Goal: Task Accomplishment & Management: Manage account settings

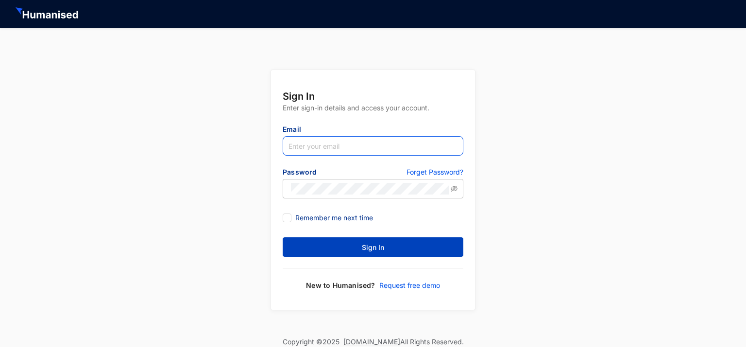
type input "[EMAIL_ADDRESS][DOMAIN_NAME]"
click at [364, 250] on span "Sign In" at bounding box center [373, 247] width 22 height 10
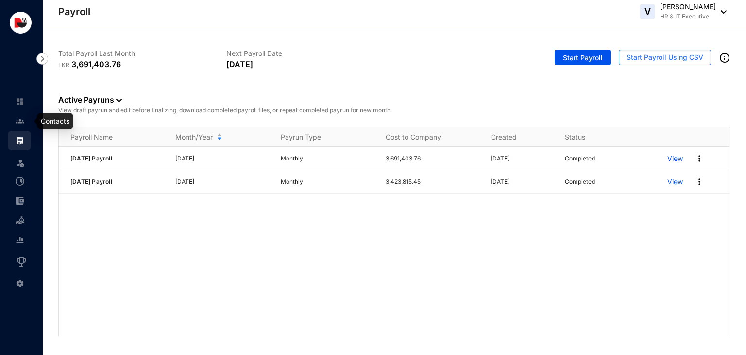
click at [16, 120] on img at bounding box center [20, 121] width 9 height 9
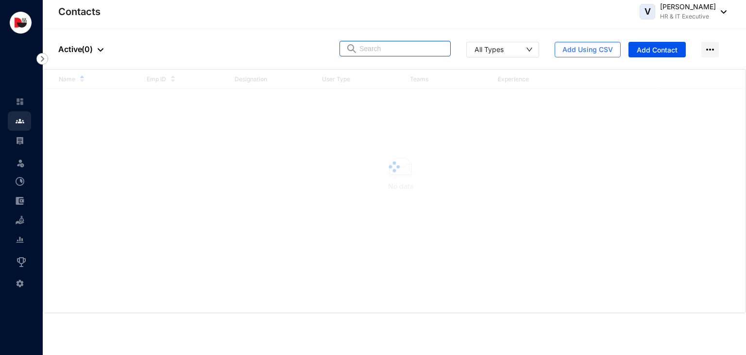
click at [390, 51] on input "text" at bounding box center [402, 48] width 85 height 15
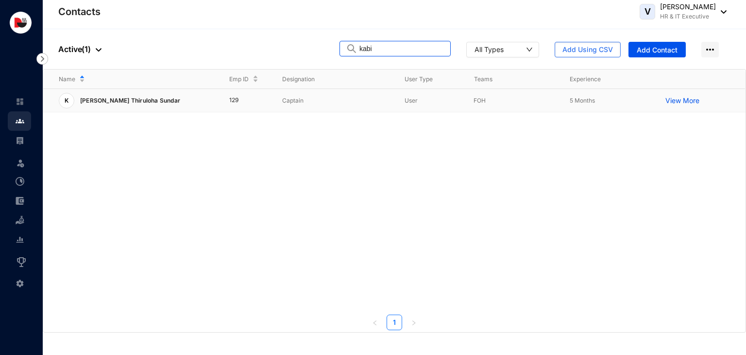
type input "kabi"
click at [328, 105] on td "Captain" at bounding box center [328, 100] width 122 height 23
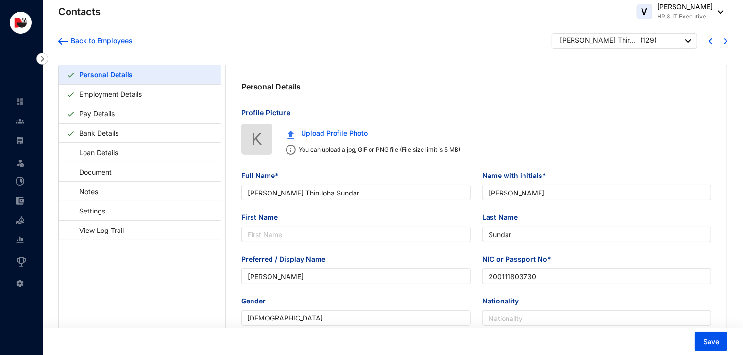
type input "[PERSON_NAME] Thiruloha Sundar"
type input "[PERSON_NAME]"
type input "Sundar"
type input "[PERSON_NAME]"
type input "200111803730"
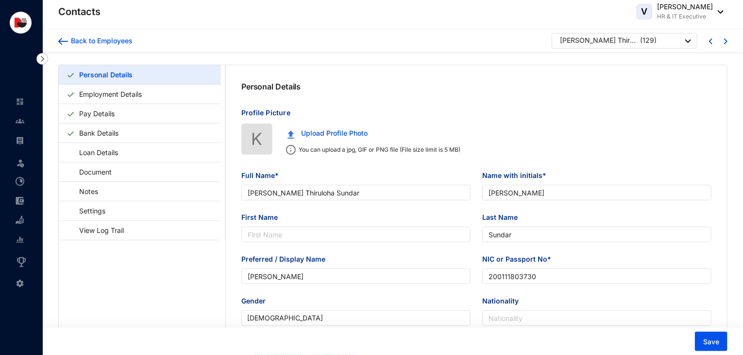
type input "721969549"
type input "104/1 Duckwaro Rangala."
type input "[DATE]"
click at [146, 96] on link "Employment Details" at bounding box center [110, 94] width 70 height 20
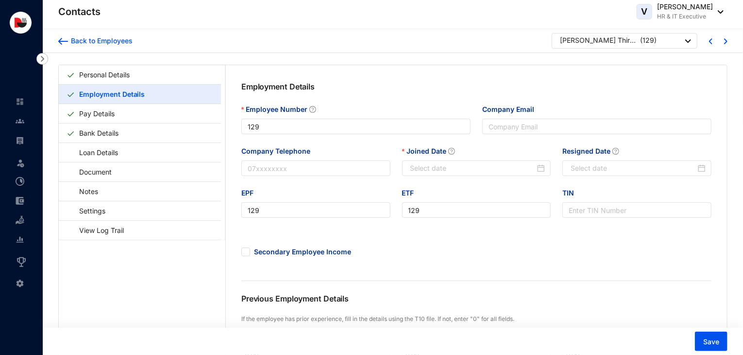
type input "[DATE]"
click at [119, 115] on link "Pay Details" at bounding box center [96, 113] width 43 height 20
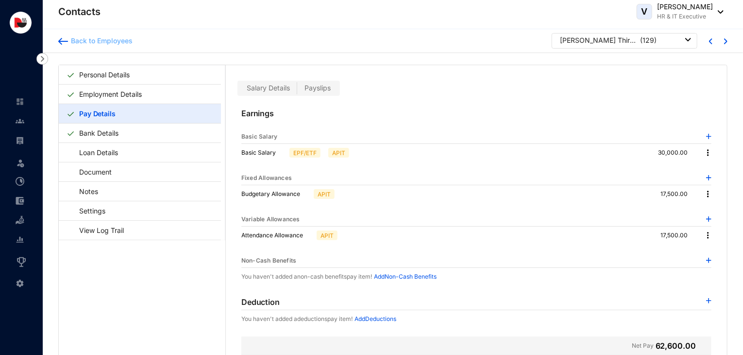
click at [117, 41] on div "Back to Employees" at bounding box center [100, 41] width 65 height 10
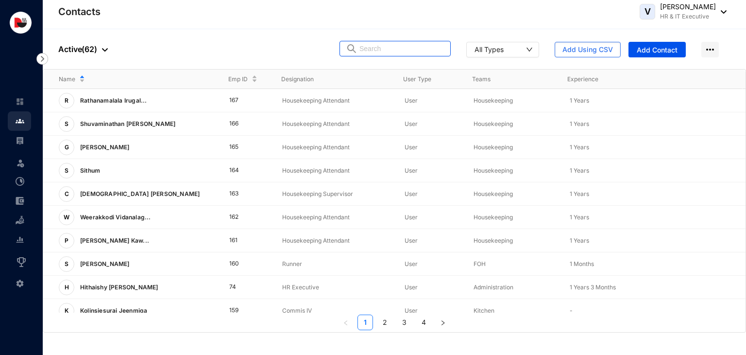
click at [399, 52] on input "text" at bounding box center [402, 48] width 85 height 15
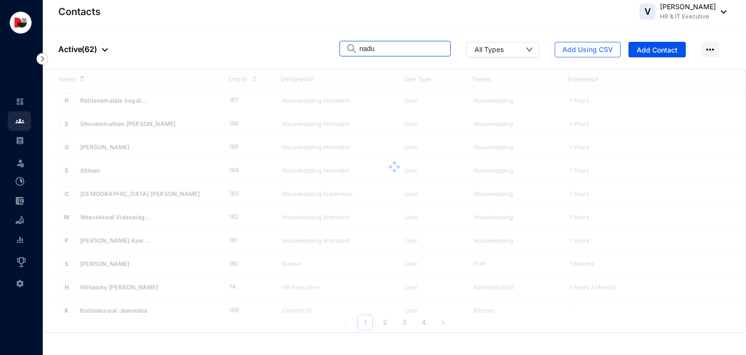
type input "nadun"
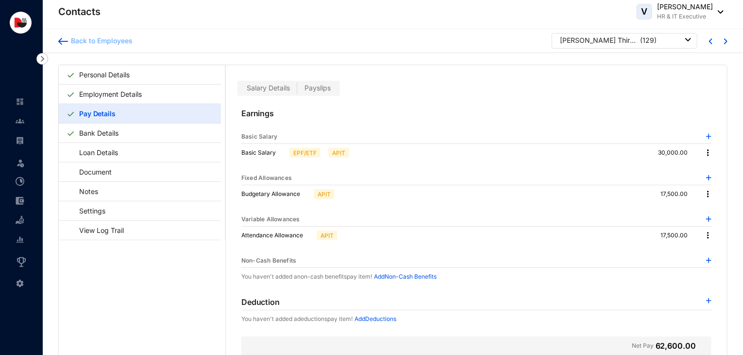
click at [95, 38] on div "Back to Employees" at bounding box center [100, 41] width 65 height 10
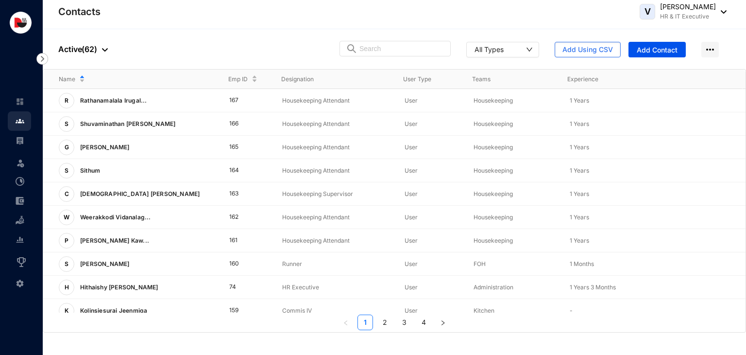
click at [103, 51] on img at bounding box center [105, 49] width 6 height 3
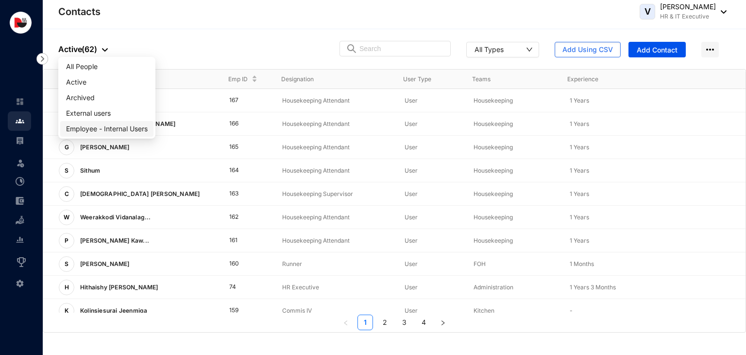
click at [101, 128] on span "Employee - Internal Users" at bounding box center [107, 128] width 82 height 11
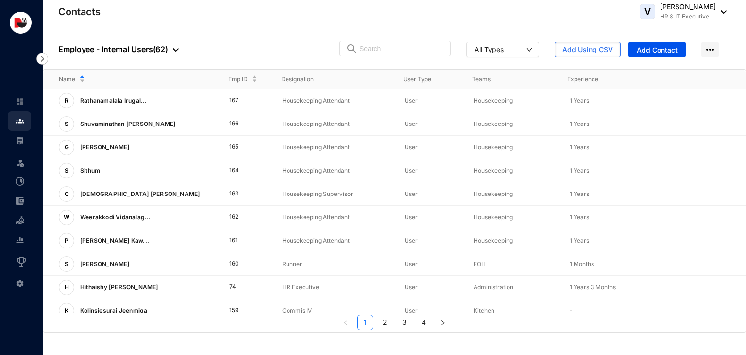
click at [160, 49] on p "Employee - Internal Users ( 62 )" at bounding box center [118, 49] width 121 height 12
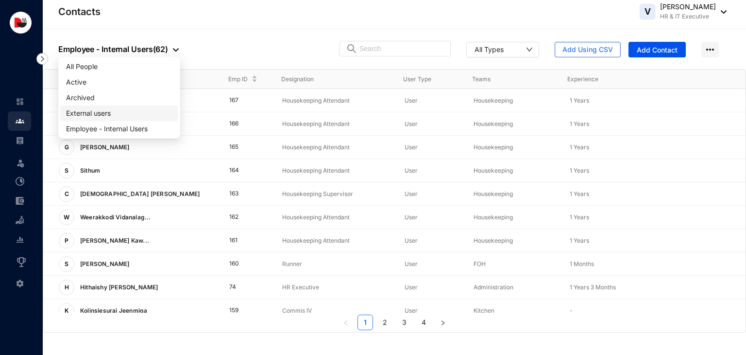
click at [112, 113] on span "External users" at bounding box center [119, 113] width 106 height 11
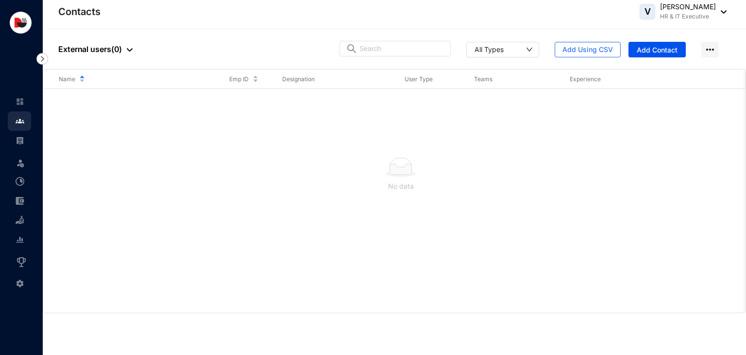
click at [125, 52] on div at bounding box center [127, 49] width 11 height 12
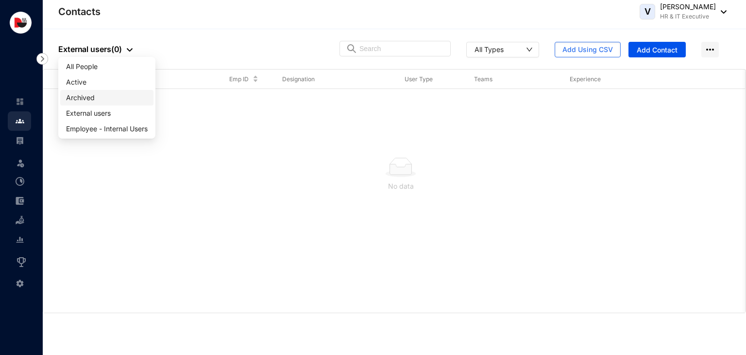
click at [96, 98] on span "Archived" at bounding box center [107, 97] width 82 height 11
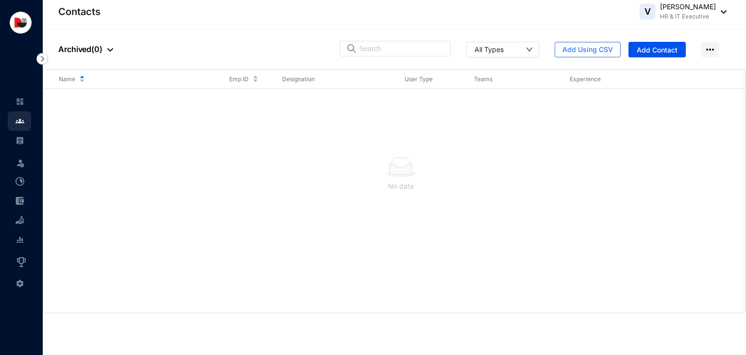
click at [105, 50] on div at bounding box center [108, 49] width 11 height 12
click at [156, 50] on div "People Archived ( 0 ) All Types Add Using CSV Add Contact" at bounding box center [395, 49] width 704 height 40
drag, startPoint x: 57, startPoint y: 51, endPoint x: 90, endPoint y: 49, distance: 33.1
click at [90, 49] on div "People Archived ( 0 ) All Types Add Using CSV Add Contact" at bounding box center [395, 49] width 704 height 40
copy p "Archived"
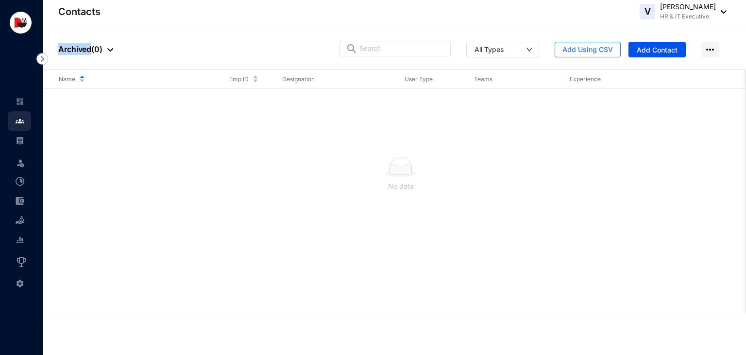
click at [107, 50] on img at bounding box center [110, 49] width 6 height 3
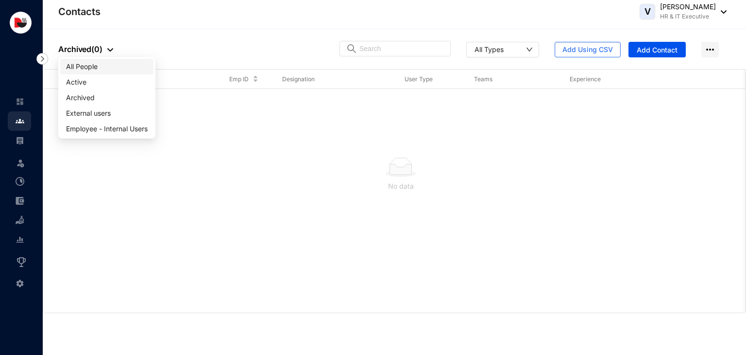
click at [103, 70] on span "All People" at bounding box center [107, 66] width 82 height 11
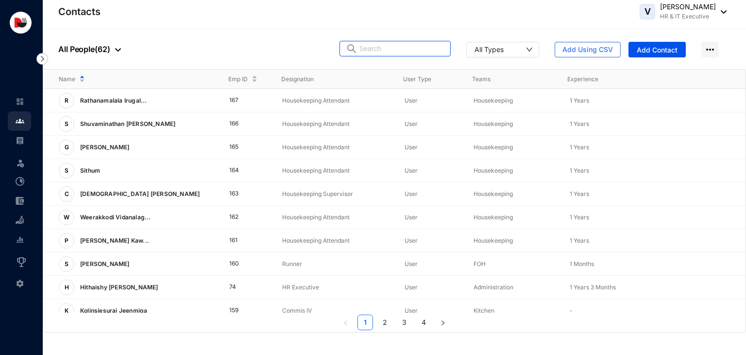
click at [426, 47] on input "text" at bounding box center [402, 48] width 85 height 15
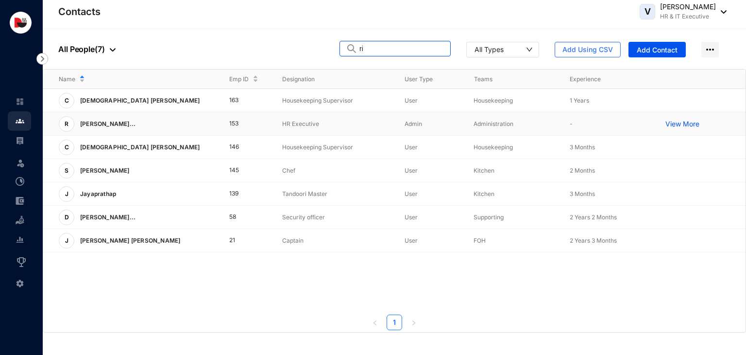
type input "ri"
click at [272, 121] on td "HR Executive" at bounding box center [328, 123] width 122 height 23
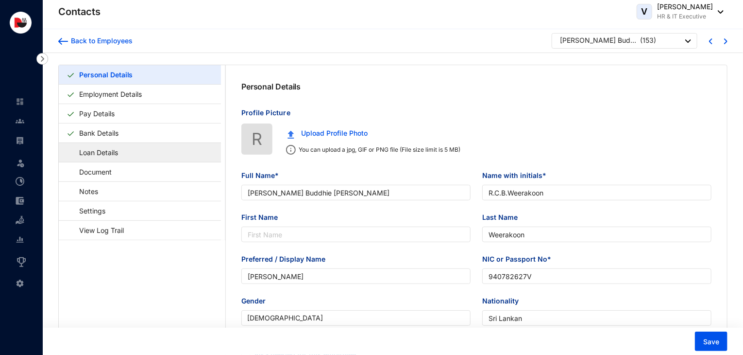
type input "[PERSON_NAME] Buddhie [PERSON_NAME]"
type input "R.C.B.Weerakoon"
type input "Weerakoon"
type input "[PERSON_NAME]"
type input "940782627V"
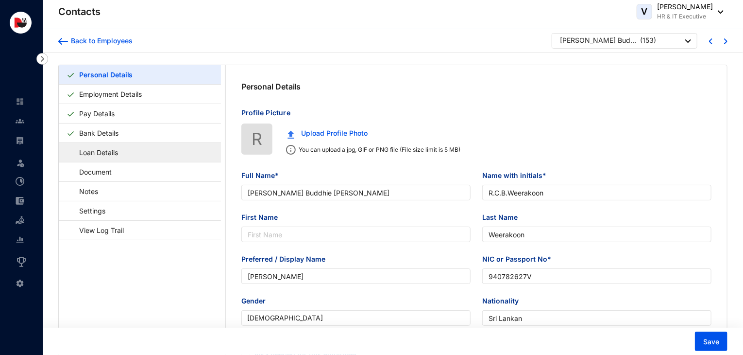
type input "Sri Lankan"
type input "778356394"
type input "[STREET_ADDRESS]"
type input "[DATE]"
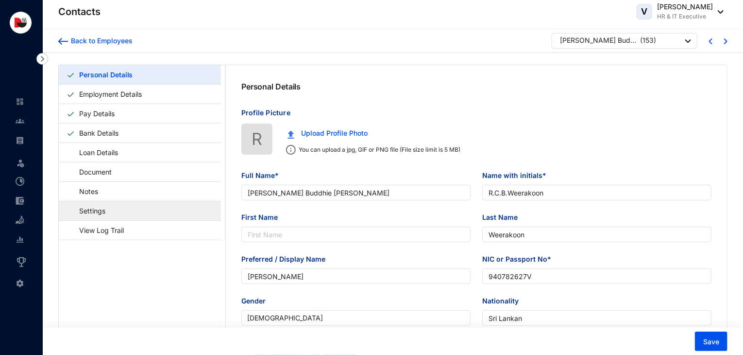
click at [109, 210] on link "Settings" at bounding box center [88, 211] width 42 height 20
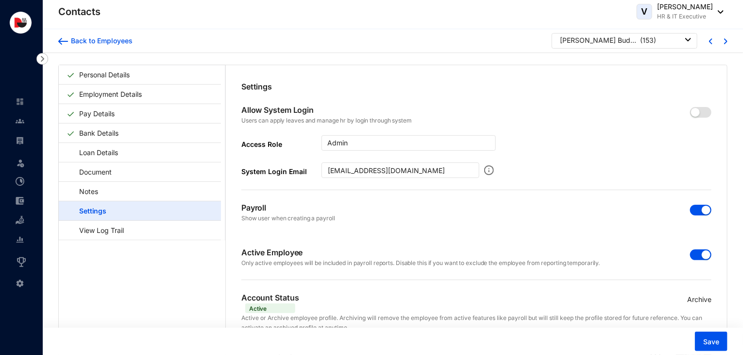
scroll to position [23, 0]
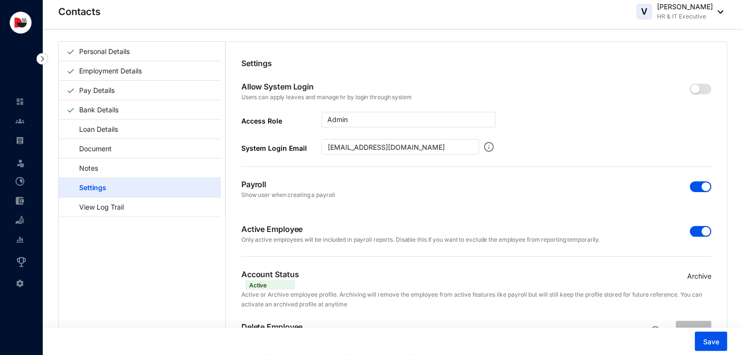
click at [702, 231] on div "button" at bounding box center [706, 231] width 9 height 9
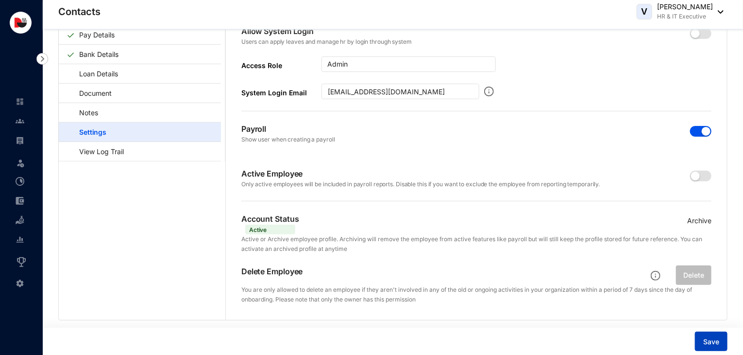
click at [715, 340] on span "Save" at bounding box center [712, 342] width 16 height 10
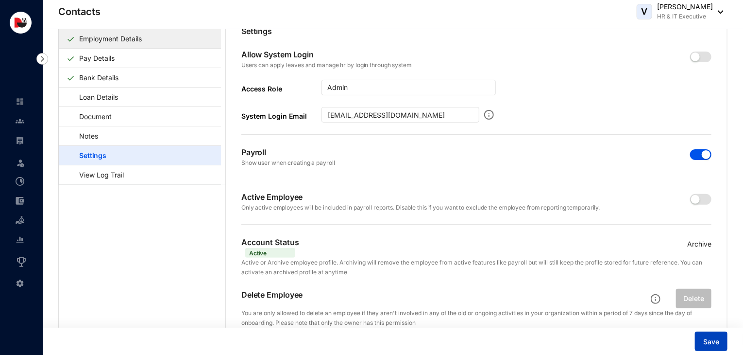
scroll to position [0, 0]
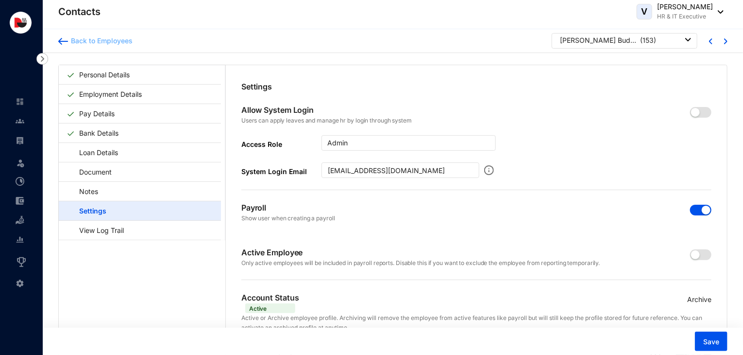
click at [106, 43] on div "Back to Employees" at bounding box center [100, 41] width 65 height 10
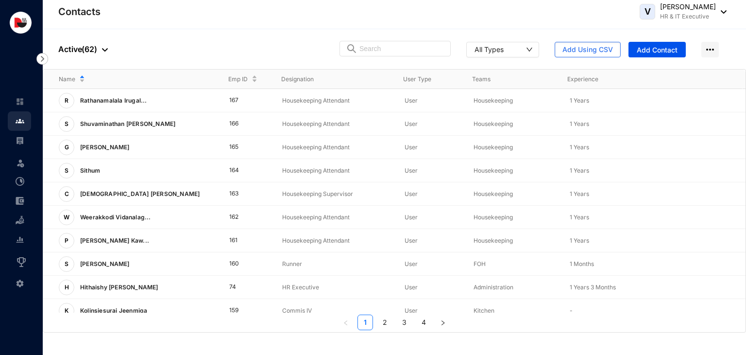
click at [108, 45] on div "People Active ( 62 ) All Types Add Using CSV Add Contact" at bounding box center [395, 49] width 704 height 40
click at [95, 49] on p "Active ( 62 )" at bounding box center [83, 49] width 50 height 12
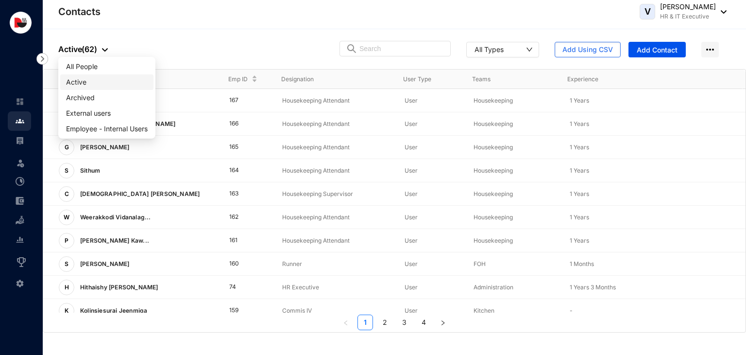
click at [95, 79] on span "Active" at bounding box center [107, 82] width 82 height 11
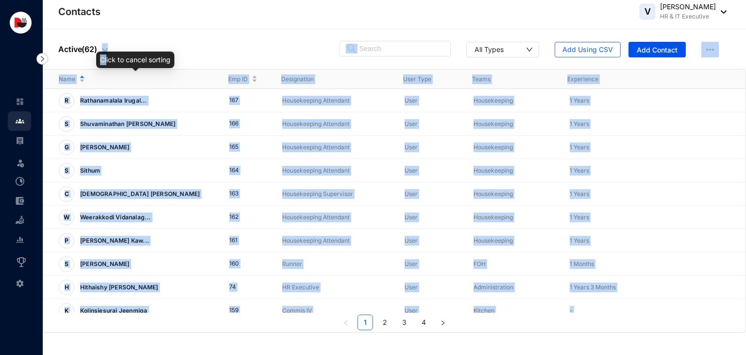
drag, startPoint x: 107, startPoint y: 51, endPoint x: 99, endPoint y: 46, distance: 9.2
click at [99, 46] on body "Contacts Leave Incentive Management Settings Contacts V [PERSON_NAME] HR & IT E…" at bounding box center [373, 177] width 746 height 355
click at [99, 46] on div at bounding box center [102, 49] width 11 height 12
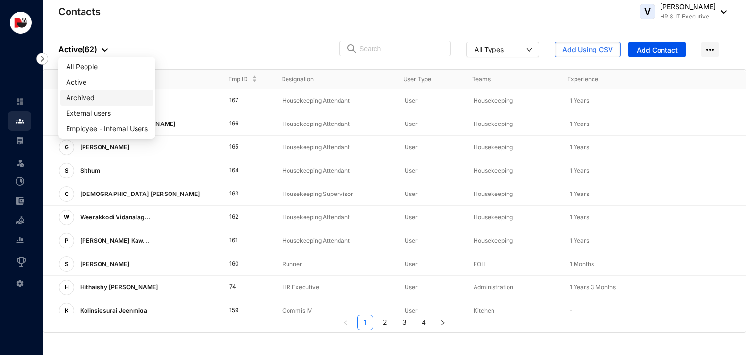
click at [98, 92] on span "Archived" at bounding box center [107, 97] width 82 height 11
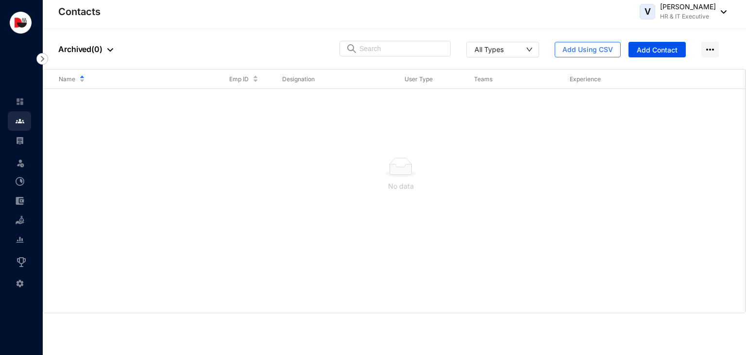
click at [106, 52] on div at bounding box center [108, 49] width 11 height 12
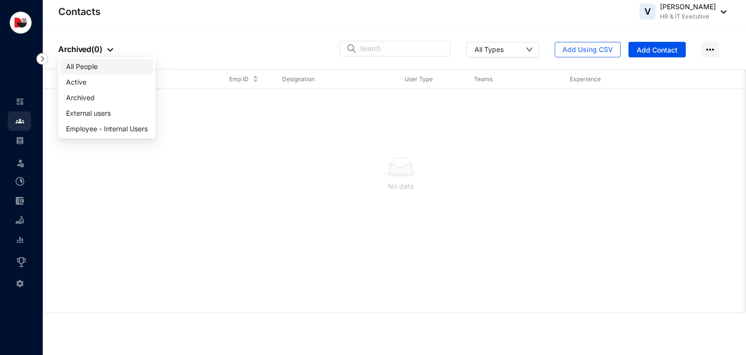
click at [97, 70] on span "All People" at bounding box center [107, 66] width 82 height 11
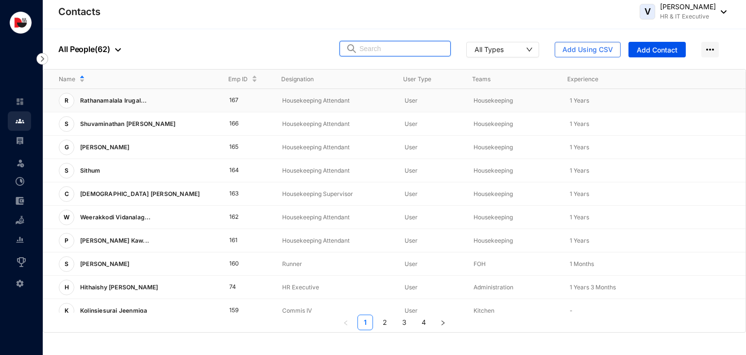
click at [384, 47] on input "text" at bounding box center [402, 48] width 85 height 15
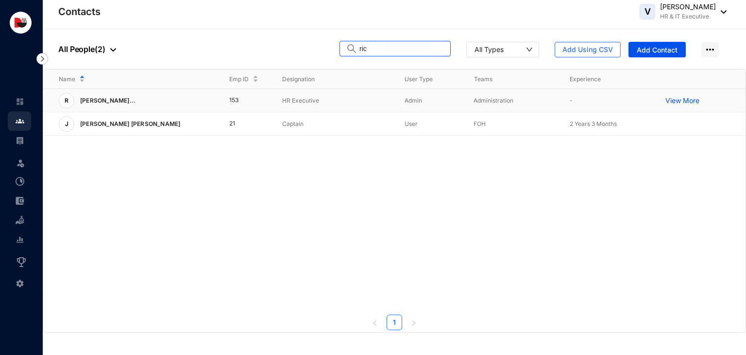
type input "ric"
click at [303, 105] on p "HR Executive" at bounding box center [335, 101] width 107 height 10
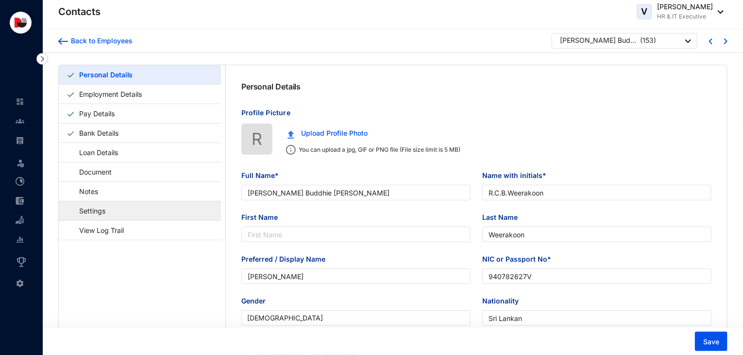
click at [109, 210] on link "Settings" at bounding box center [88, 211] width 42 height 20
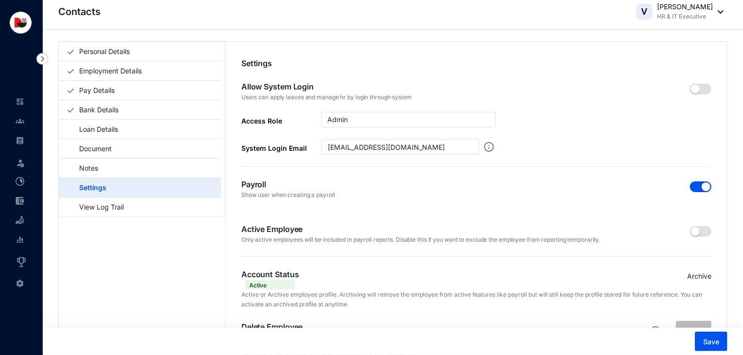
scroll to position [55, 0]
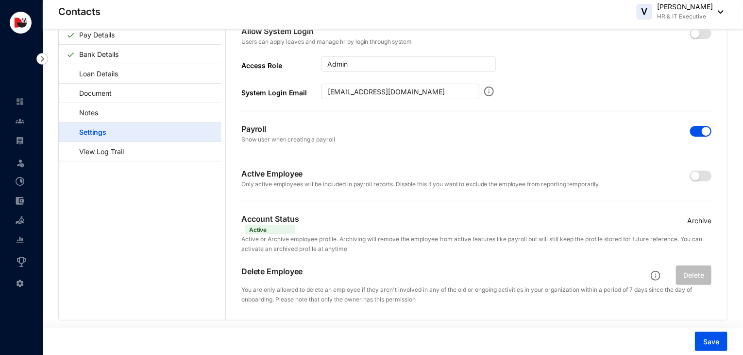
click at [699, 220] on p "Archive" at bounding box center [700, 220] width 24 height 11
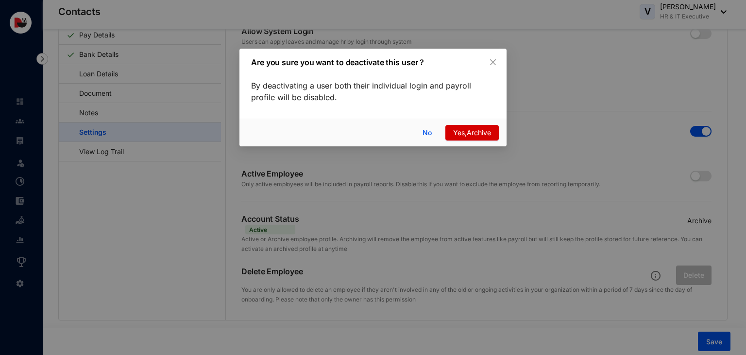
click at [465, 136] on span "Yes,Archive" at bounding box center [472, 132] width 38 height 11
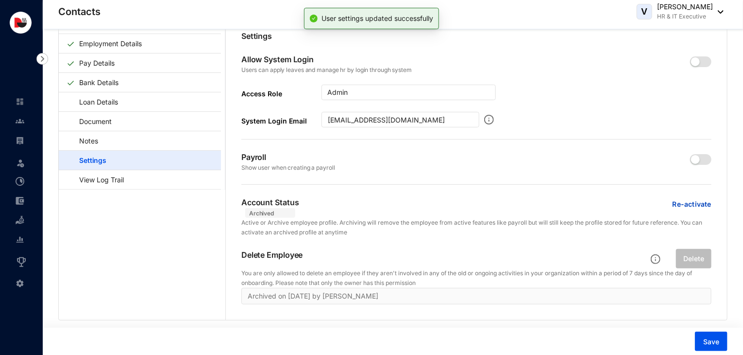
scroll to position [0, 0]
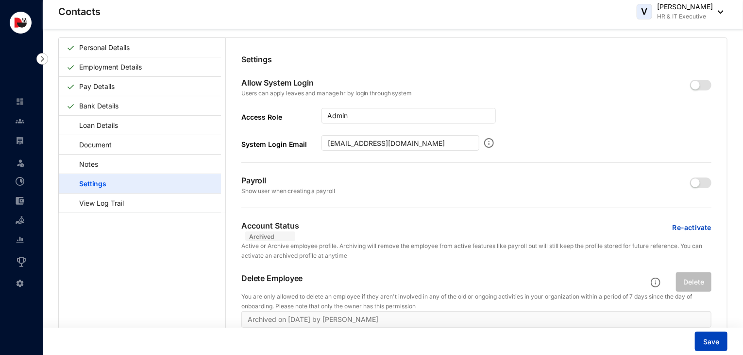
click at [717, 339] on span "Save" at bounding box center [712, 342] width 16 height 10
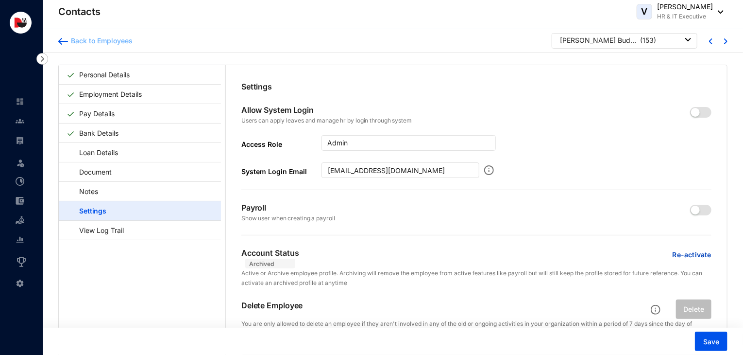
click at [104, 36] on div "Back to Employees" at bounding box center [100, 41] width 65 height 10
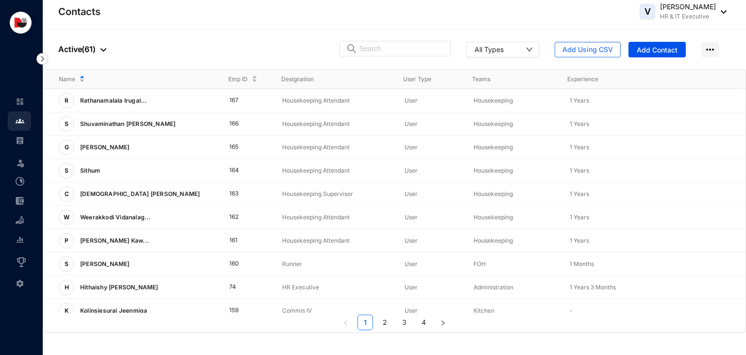
click at [99, 48] on div at bounding box center [101, 49] width 11 height 12
click at [92, 96] on span "Archived" at bounding box center [107, 97] width 82 height 11
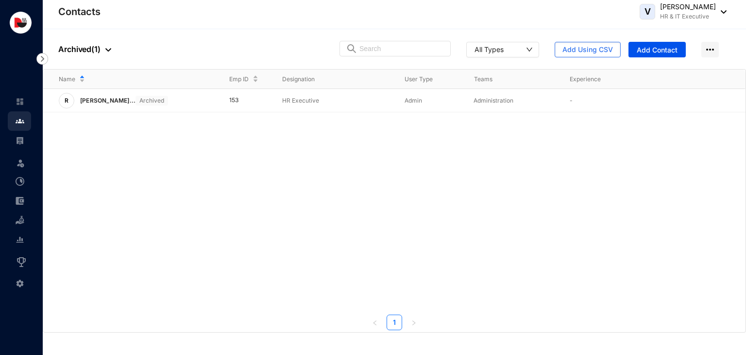
click at [103, 48] on div at bounding box center [106, 49] width 11 height 12
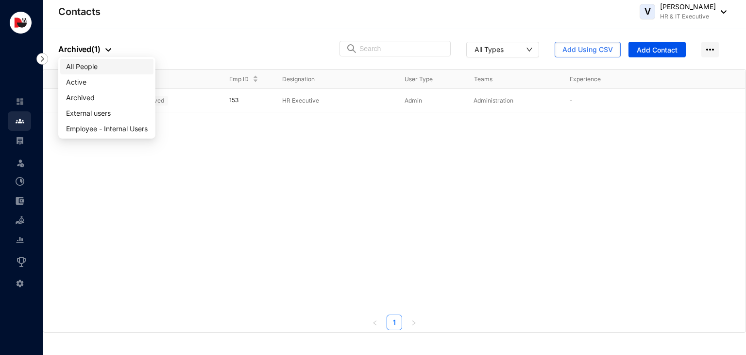
click at [111, 72] on li "All People" at bounding box center [106, 67] width 93 height 16
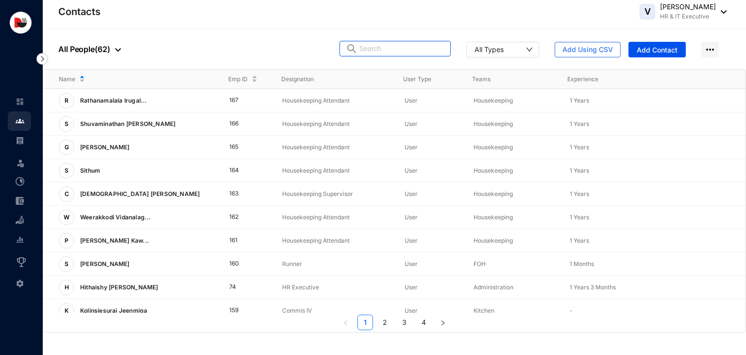
click at [396, 47] on input "text" at bounding box center [402, 48] width 85 height 15
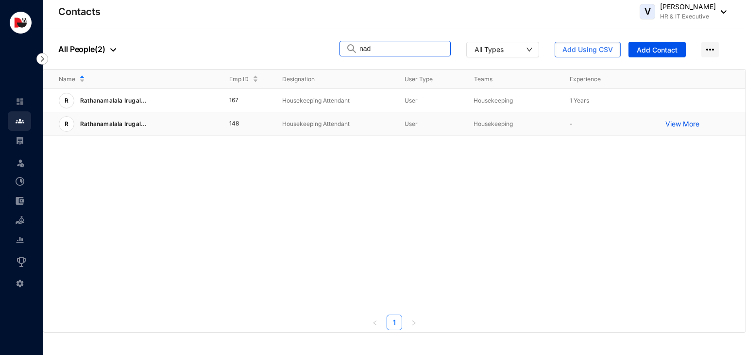
type input "nad"
click at [306, 126] on p "Housekeeping Attendant" at bounding box center [335, 124] width 107 height 10
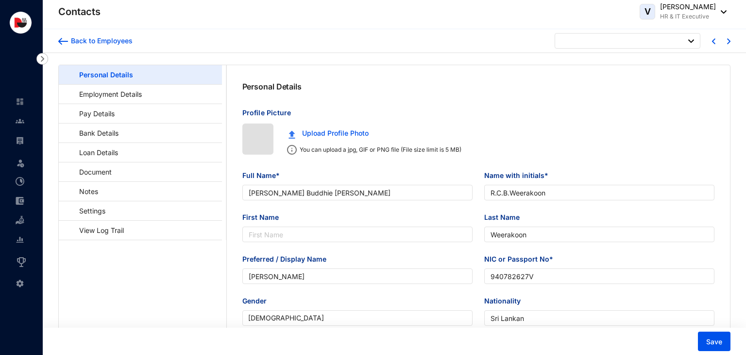
type input "[DATE]"
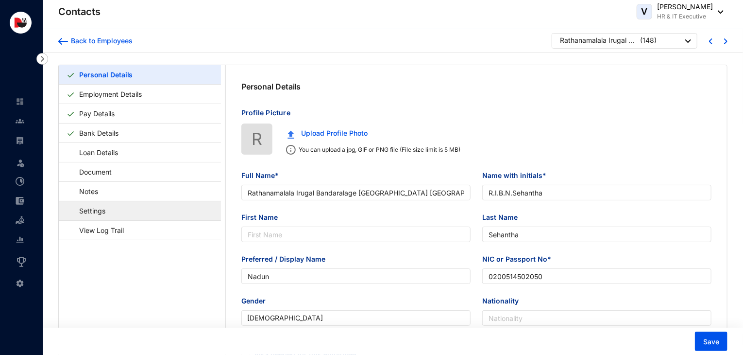
type input "Rathanamalala Irugal Bandaralage [GEOGRAPHIC_DATA] [GEOGRAPHIC_DATA]"
type input "R.I.B.N.Sehantha"
type input "Sehantha"
type input "Nadun"
type input "0200514502050"
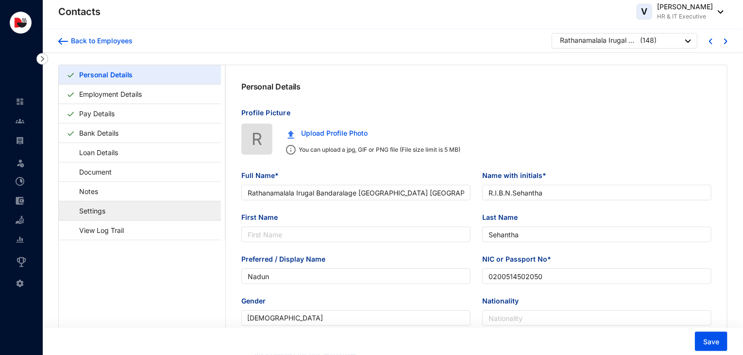
type input "741421107"
type input "No.30, [GEOGRAPHIC_DATA], [GEOGRAPHIC_DATA]."
type input "[DATE]"
click at [109, 211] on link "Settings" at bounding box center [88, 211] width 42 height 20
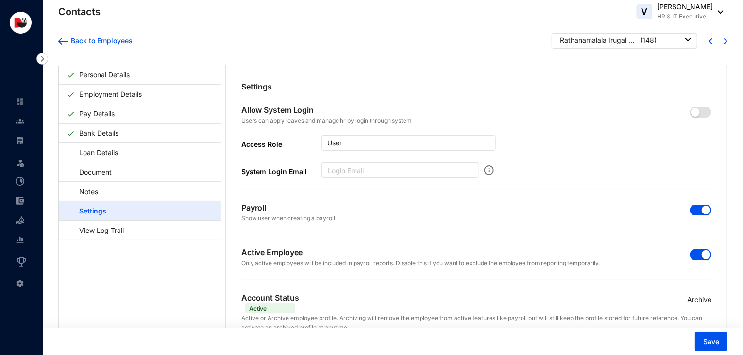
scroll to position [23, 0]
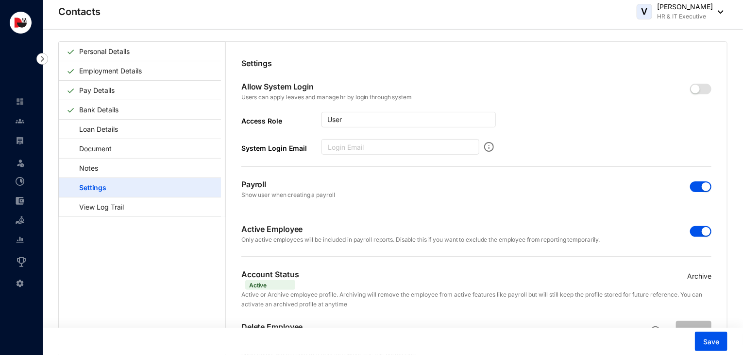
click at [696, 227] on span "button" at bounding box center [700, 231] width 21 height 11
click at [701, 276] on p "Archive" at bounding box center [700, 276] width 24 height 11
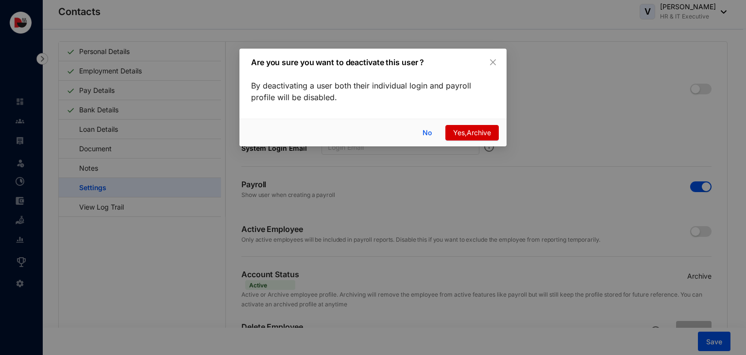
click at [482, 133] on span "Yes,Archive" at bounding box center [472, 132] width 38 height 11
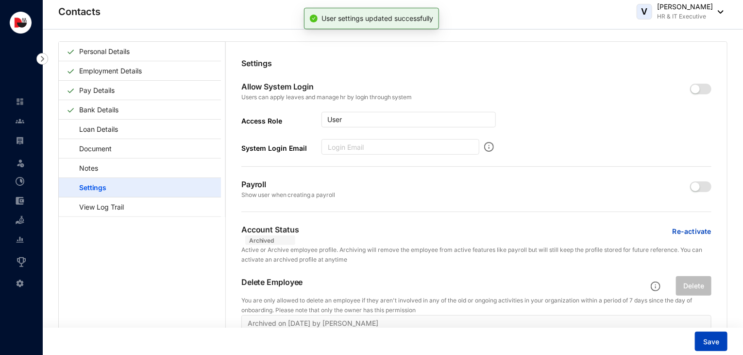
click at [698, 337] on button "Save" at bounding box center [711, 340] width 33 height 19
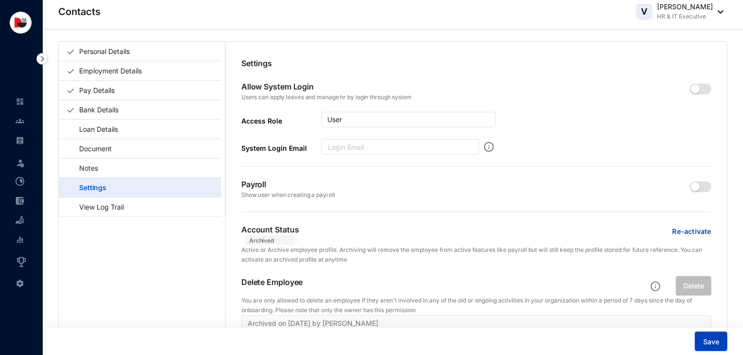
scroll to position [0, 0]
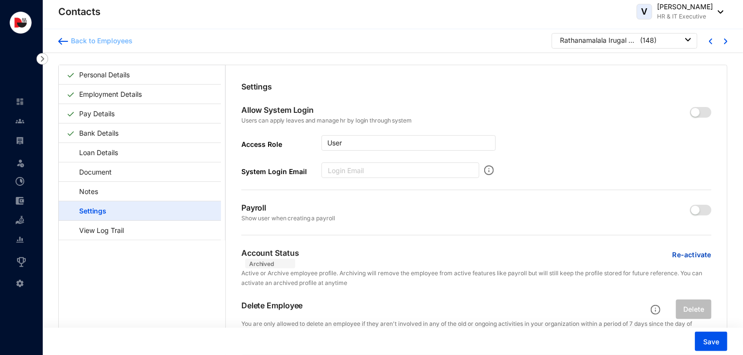
click at [112, 41] on div "Back to Employees" at bounding box center [100, 41] width 65 height 10
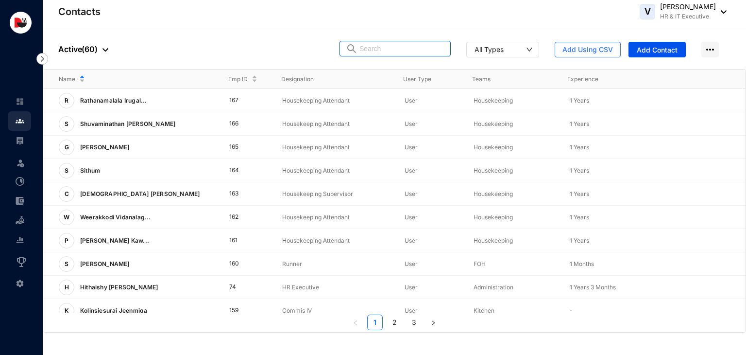
click at [389, 53] on input "text" at bounding box center [402, 48] width 85 height 15
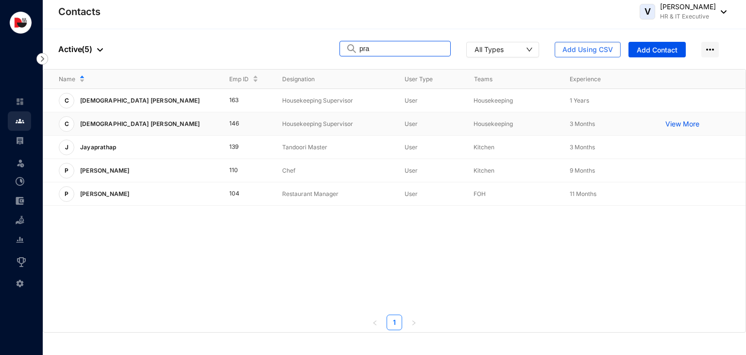
type input "pra"
click at [268, 126] on td "Housekeeping Supervisor" at bounding box center [328, 123] width 122 height 23
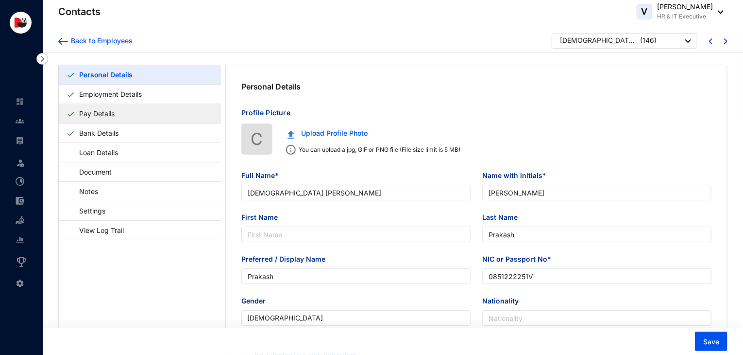
type input "[DEMOGRAPHIC_DATA] [PERSON_NAME]"
type input "[PERSON_NAME]"
type input "Prakash"
type input "0851222251V"
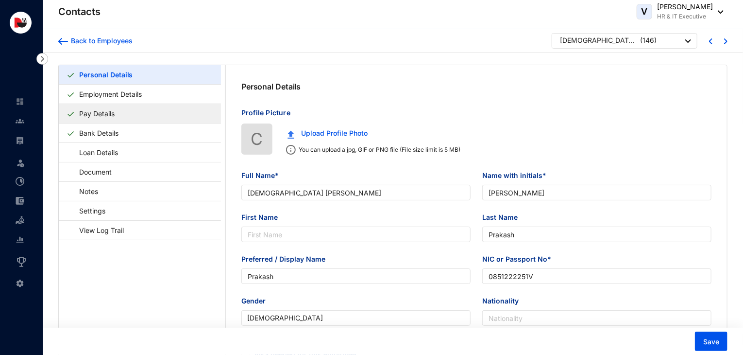
type input "779772866"
type input "[STREET_ADDRESS]."
type input "[DATE]"
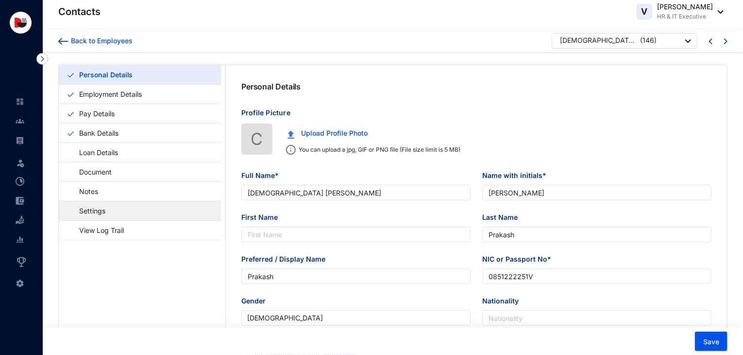
click at [109, 210] on link "Settings" at bounding box center [88, 211] width 42 height 20
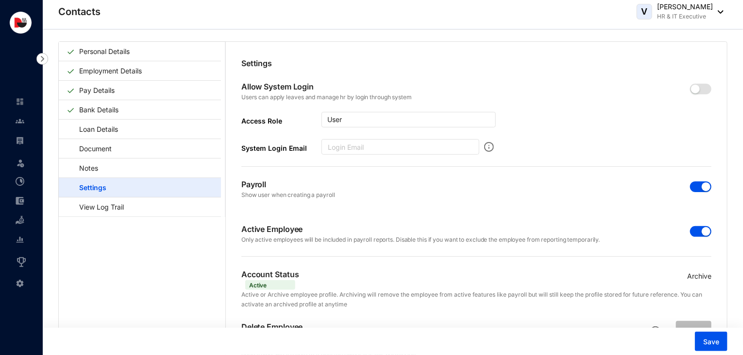
scroll to position [55, 0]
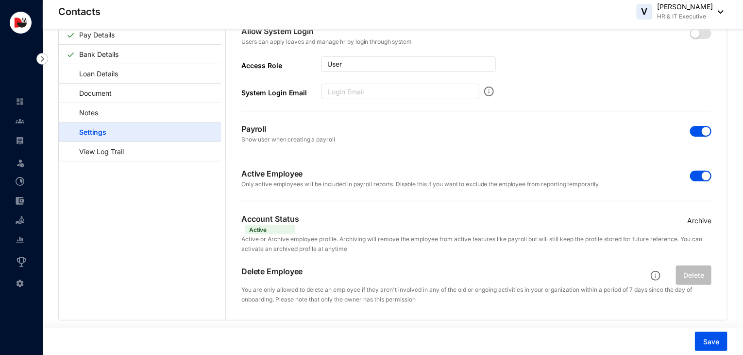
click at [698, 128] on button "button" at bounding box center [700, 131] width 21 height 11
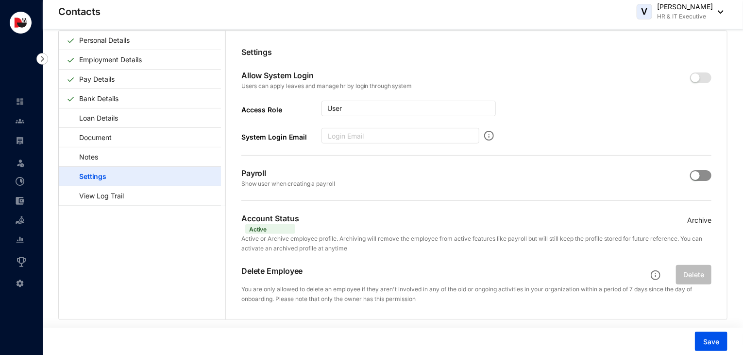
scroll to position [11, 0]
click at [706, 177] on span "button" at bounding box center [700, 176] width 21 height 11
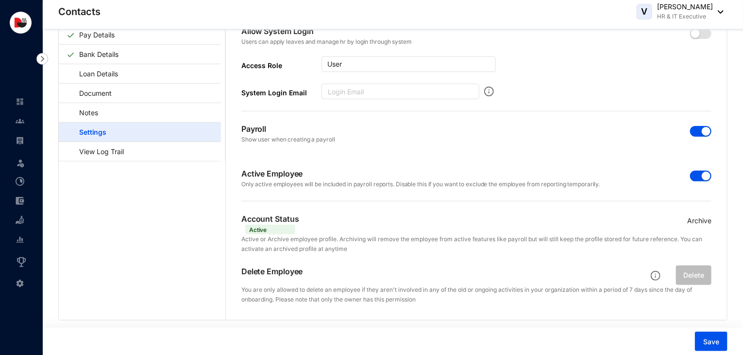
click at [706, 177] on div "button" at bounding box center [706, 176] width 9 height 9
click at [707, 218] on p "Archive" at bounding box center [700, 220] width 24 height 11
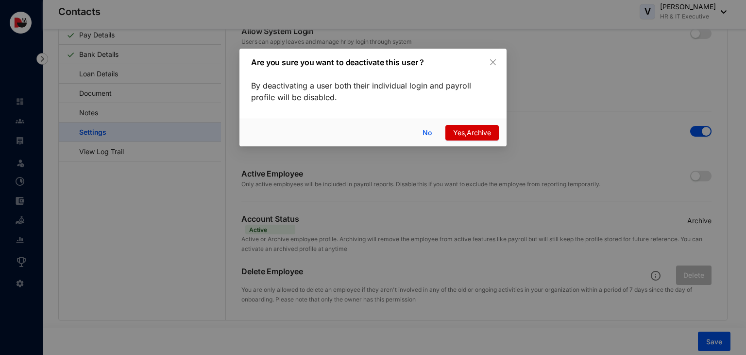
click at [480, 131] on span "Yes,Archive" at bounding box center [472, 132] width 38 height 11
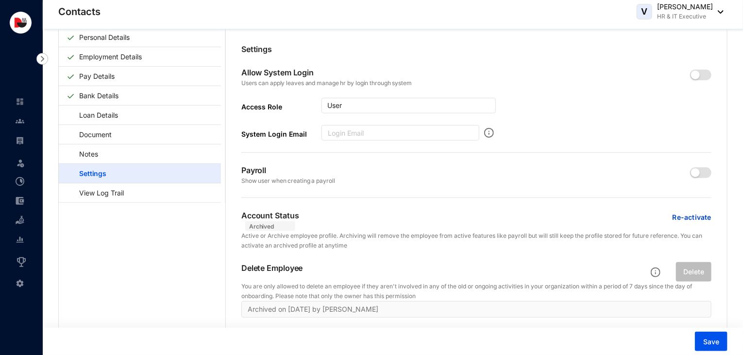
scroll to position [0, 0]
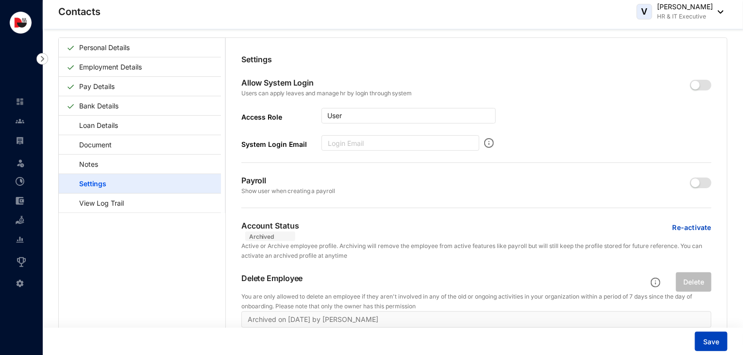
click at [718, 337] on span "Save" at bounding box center [712, 342] width 16 height 10
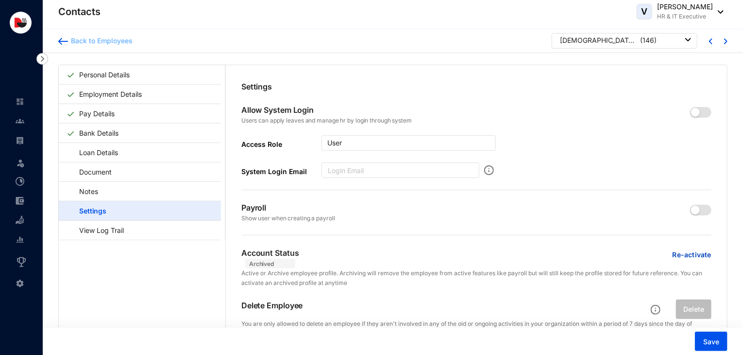
click at [97, 39] on div "Back to Employees" at bounding box center [100, 41] width 65 height 10
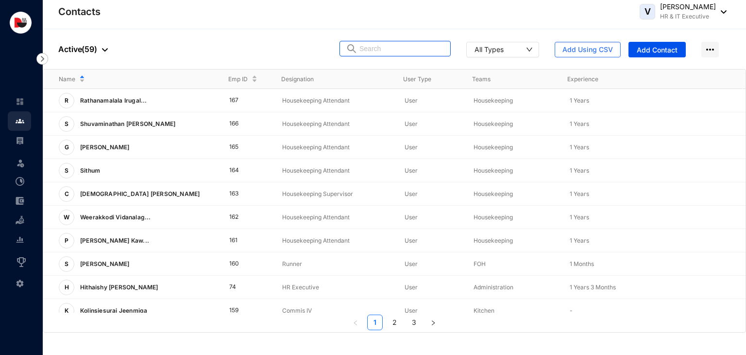
click at [385, 49] on input "text" at bounding box center [402, 48] width 85 height 15
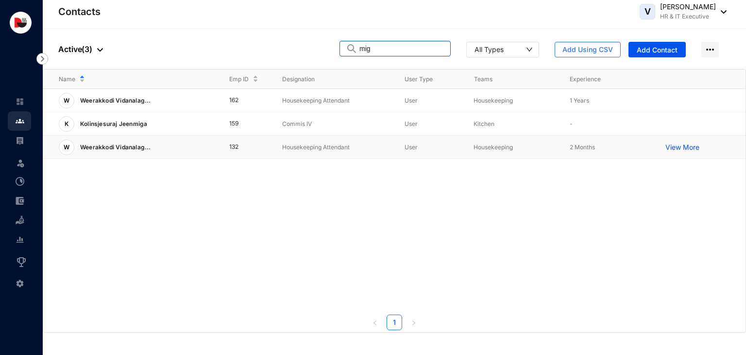
type input "mig"
click at [326, 145] on p "Housekeeping Attendant" at bounding box center [335, 147] width 107 height 10
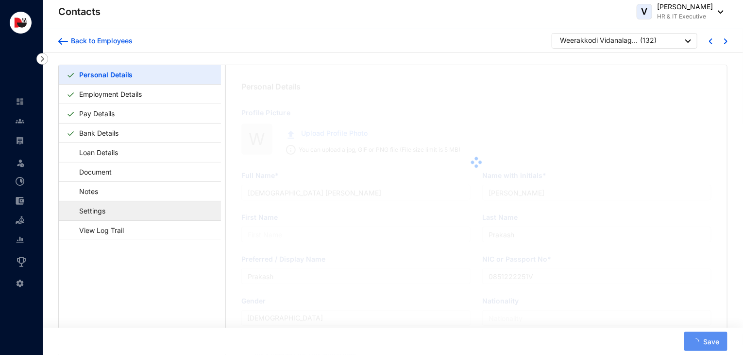
type input "Weerakkodi Vidanalage [PERSON_NAME]"
type input "W.V.M.[PERSON_NAME]"
type input "[PERSON_NAME]"
type input "Migara"
type input "0200725800660"
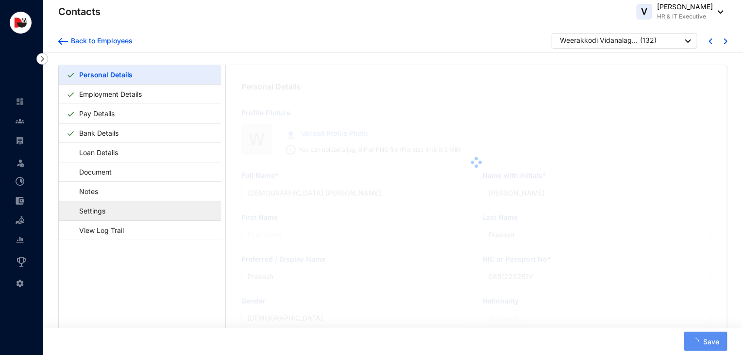
type input "770434988"
type input "79, Abkolawewa, [GEOGRAPHIC_DATA]."
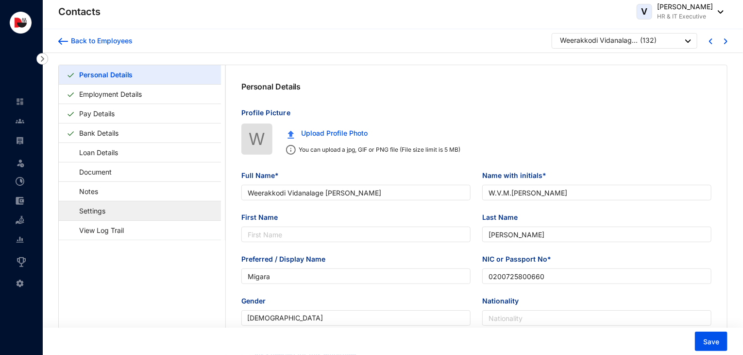
type input "[DATE]"
click at [108, 213] on link "Settings" at bounding box center [88, 211] width 42 height 20
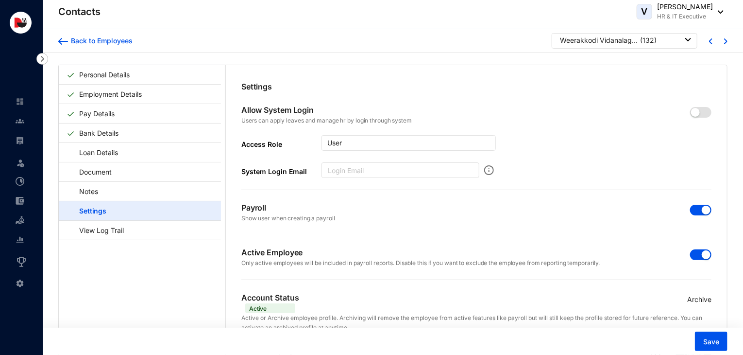
click at [700, 297] on p "Archive" at bounding box center [700, 299] width 24 height 11
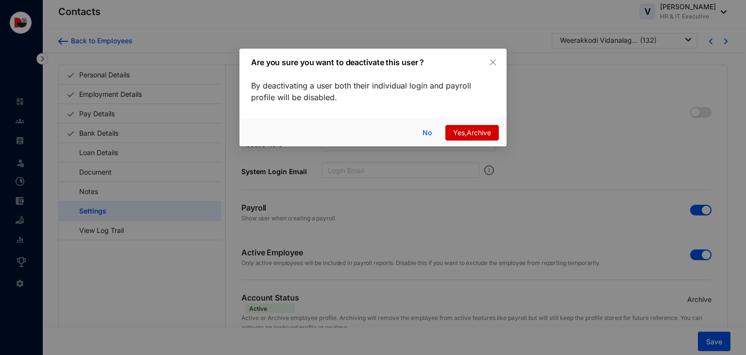
click at [481, 134] on span "Yes,Archive" at bounding box center [472, 132] width 38 height 11
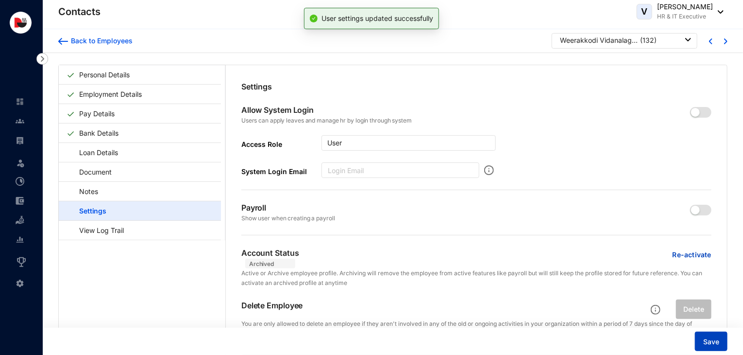
click at [711, 341] on span "Save" at bounding box center [712, 342] width 16 height 10
click at [121, 43] on div "Back to Employees" at bounding box center [100, 41] width 65 height 10
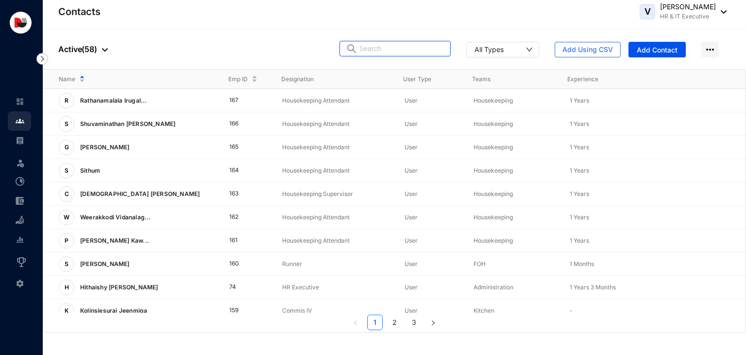
click at [373, 54] on input "text" at bounding box center [402, 48] width 85 height 15
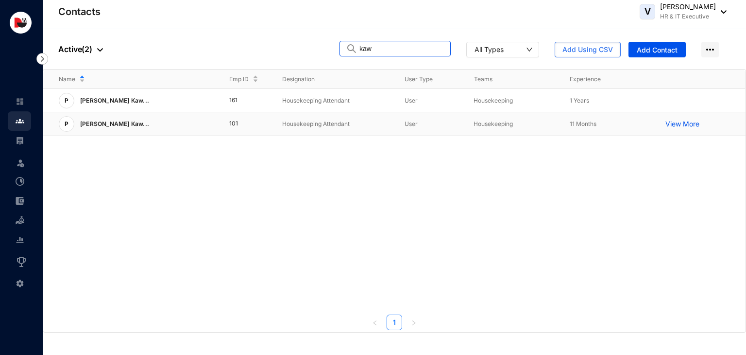
type input "kaw"
click at [331, 125] on p "Housekeeping Attendant" at bounding box center [335, 124] width 107 height 10
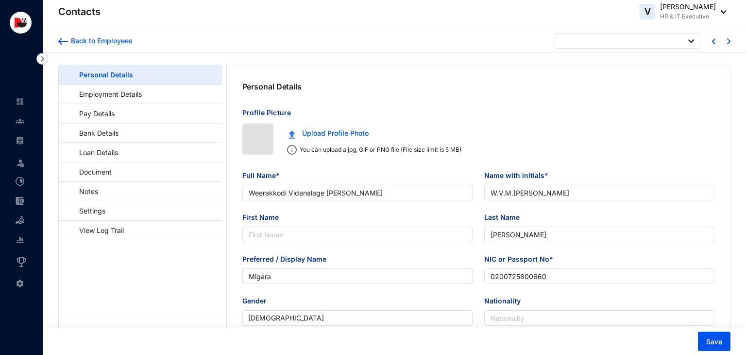
type input "[DATE]"
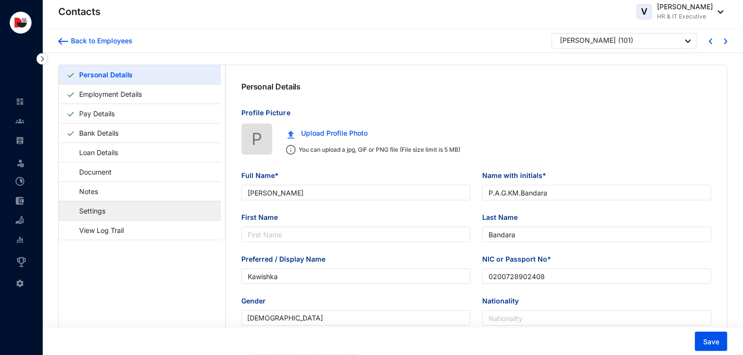
type input "[PERSON_NAME]"
type input "P.A.G.KM.Bandara"
type input "Bandara"
type input "Kawishka"
type input "0200728902408"
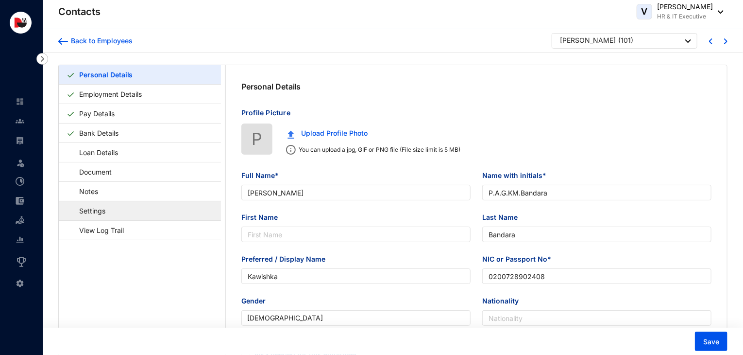
type input "766751254"
type input "[STREET_ADDRESS]."
type input "[DATE]"
click at [103, 206] on link "Settings" at bounding box center [88, 211] width 42 height 20
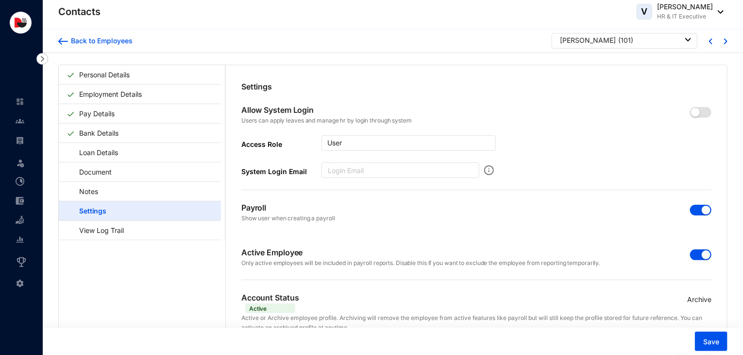
click at [698, 299] on p "Archive" at bounding box center [700, 299] width 24 height 11
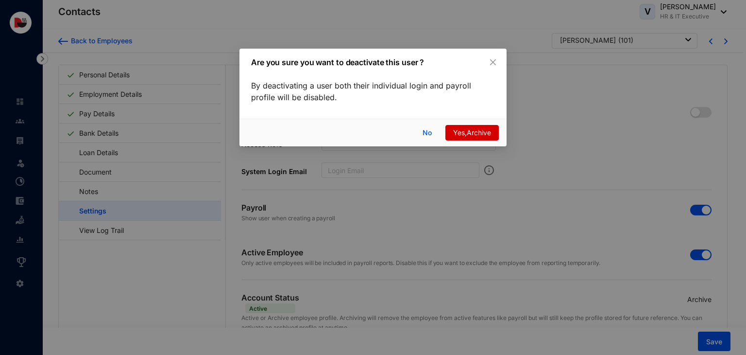
click at [484, 136] on span "Yes,Archive" at bounding box center [472, 132] width 38 height 11
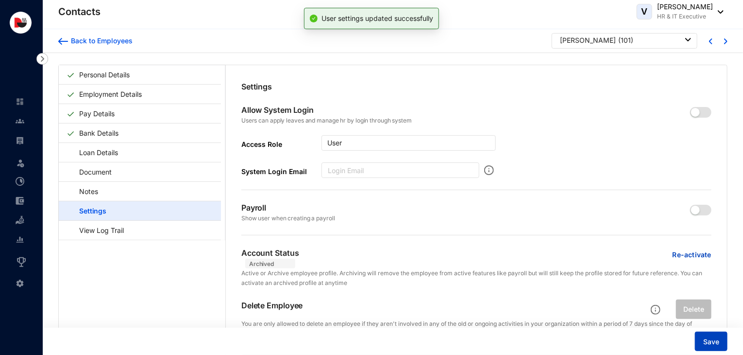
click at [711, 345] on span "Save" at bounding box center [712, 342] width 16 height 10
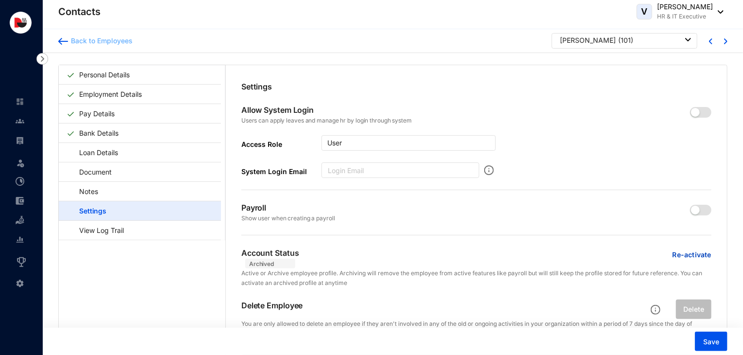
click at [77, 45] on div "Back to Employees" at bounding box center [100, 41] width 65 height 10
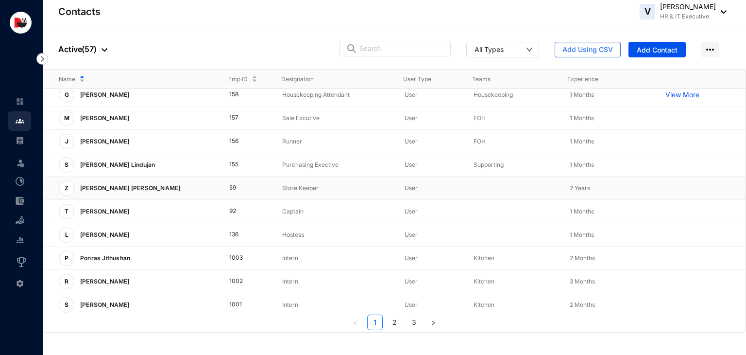
scroll to position [241, 0]
click at [290, 210] on p "Captain" at bounding box center [335, 210] width 107 height 10
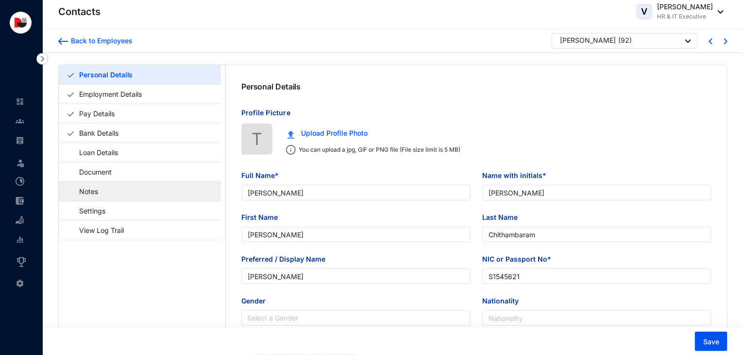
type input "[PERSON_NAME]"
type input "Chithambaram"
type input "[PERSON_NAME]"
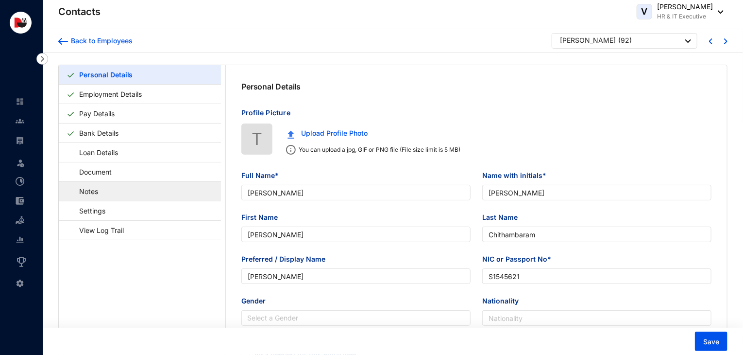
type input "S1545621"
type input "000000000"
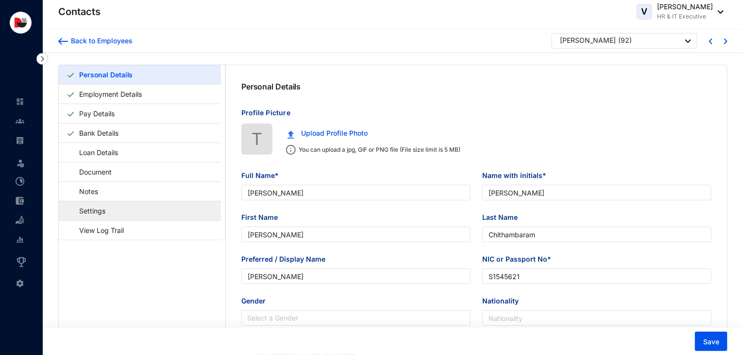
type input "[DATE]"
click at [107, 212] on link "Settings" at bounding box center [88, 211] width 42 height 20
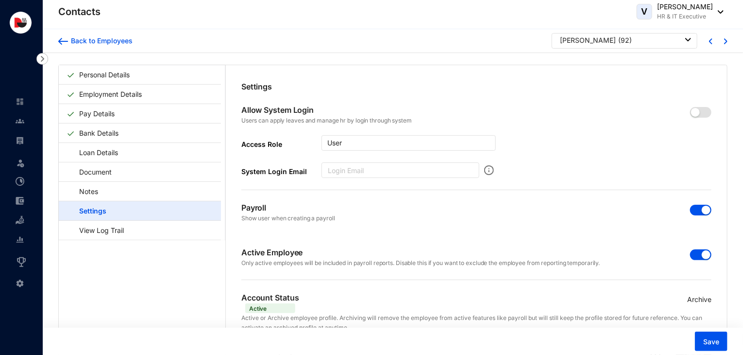
click at [704, 301] on p "Archive" at bounding box center [700, 299] width 24 height 11
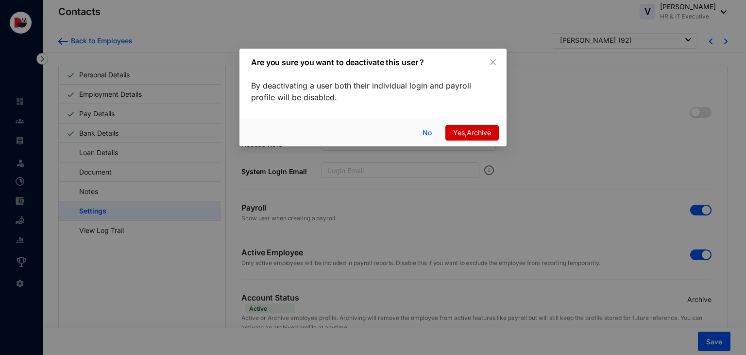
click at [488, 137] on span "Yes,Archive" at bounding box center [472, 132] width 38 height 11
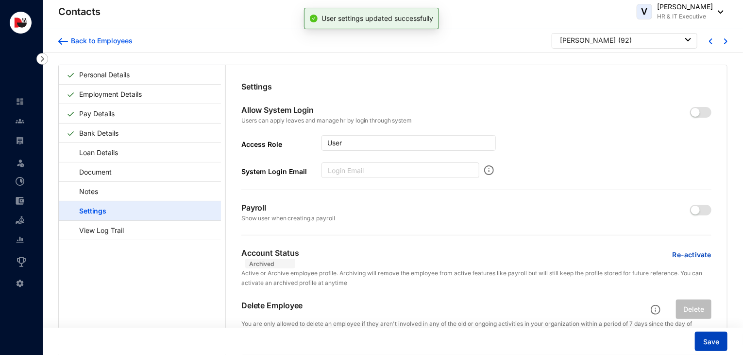
click at [720, 346] on button "Save" at bounding box center [711, 340] width 33 height 19
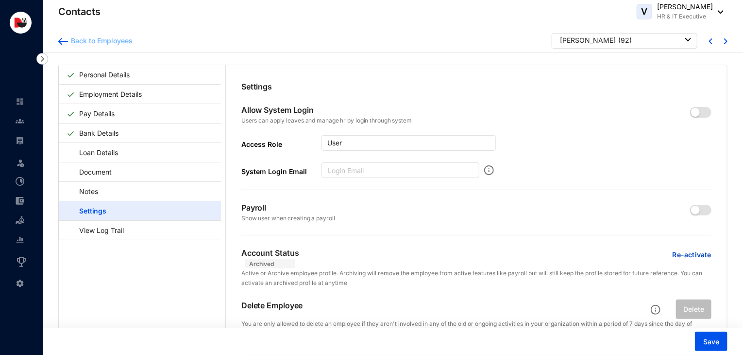
click at [123, 39] on div "Back to Employees" at bounding box center [100, 41] width 65 height 10
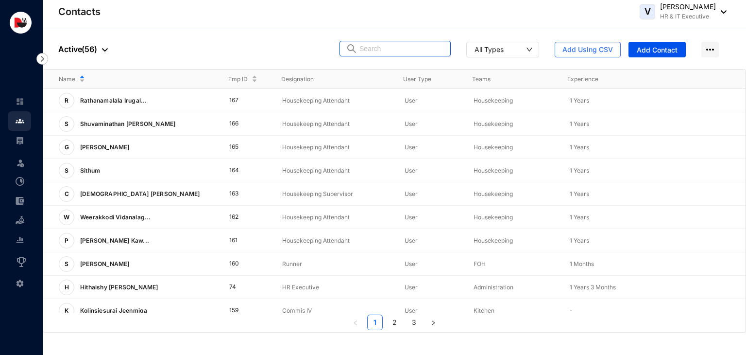
click at [395, 49] on input "text" at bounding box center [402, 48] width 85 height 15
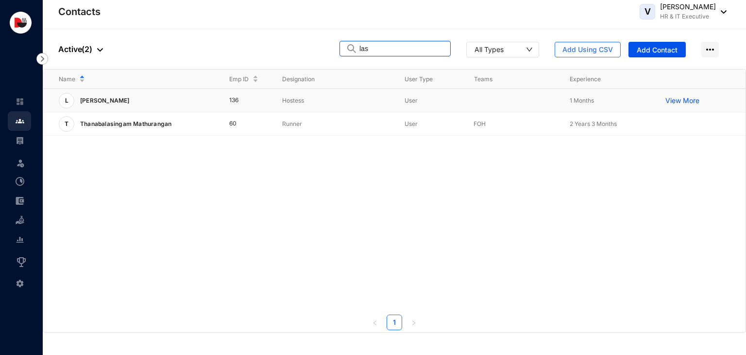
type input "las"
click at [272, 105] on td "Hostess" at bounding box center [328, 100] width 122 height 23
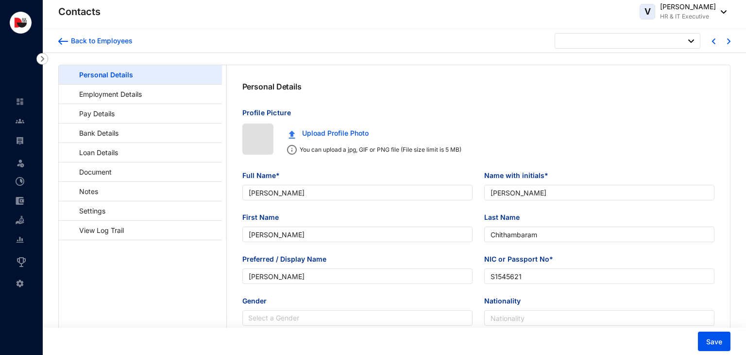
type input "[DATE]"
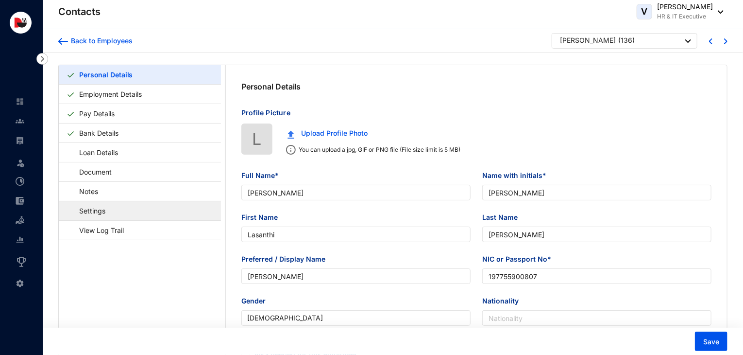
type input "[PERSON_NAME]"
type input "Lasanthi"
type input "[PERSON_NAME]"
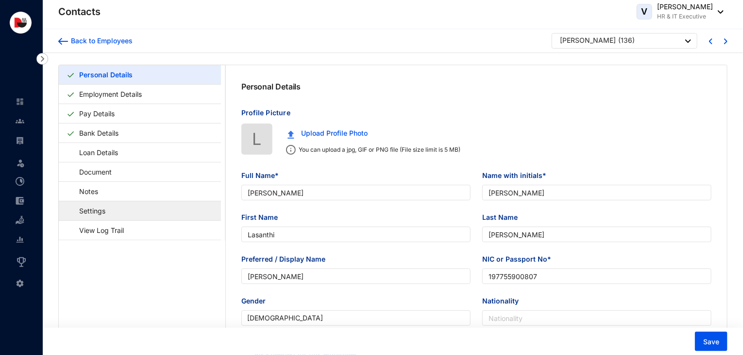
type input "197755900807"
type input "[DATE]"
click at [107, 209] on link "Settings" at bounding box center [88, 211] width 42 height 20
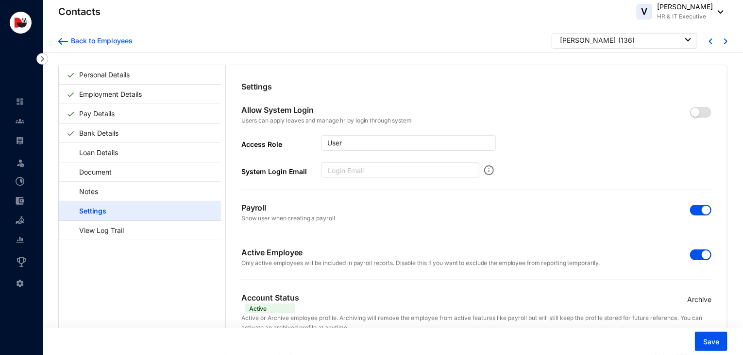
click at [703, 296] on p "Archive" at bounding box center [700, 299] width 24 height 11
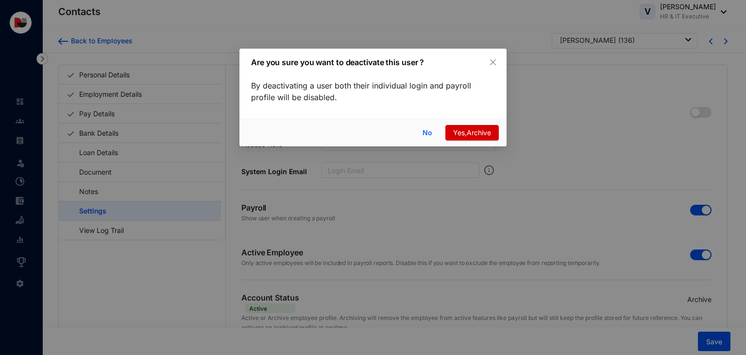
click at [487, 137] on span "Yes,Archive" at bounding box center [472, 132] width 38 height 11
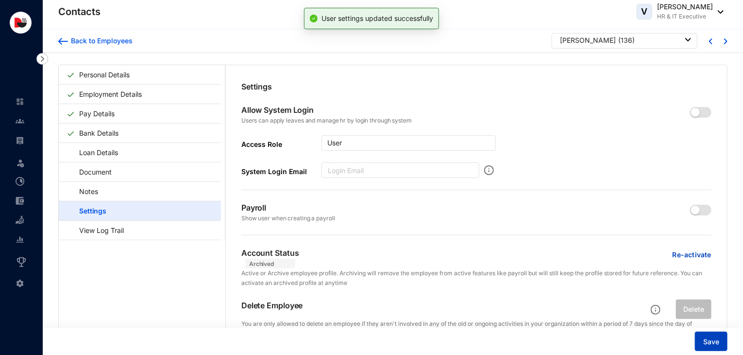
click at [715, 343] on span "Save" at bounding box center [712, 342] width 16 height 10
click at [119, 41] on div "Back to Employees" at bounding box center [100, 41] width 65 height 10
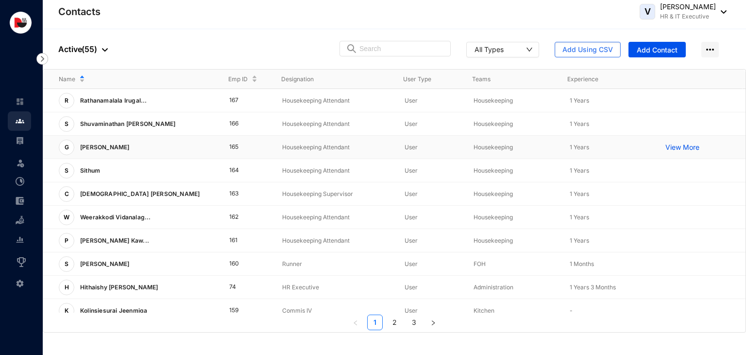
scroll to position [241, 0]
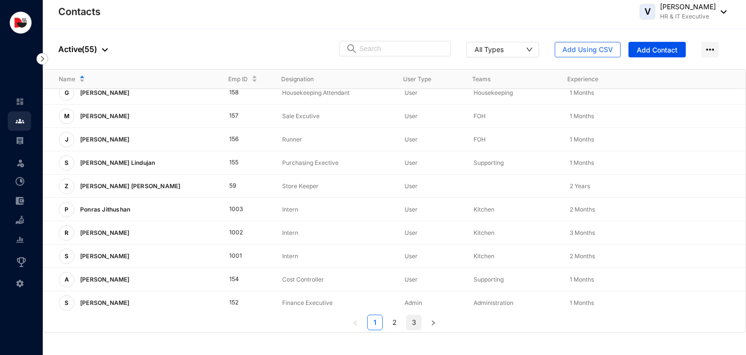
click at [412, 317] on link "3" at bounding box center [414, 322] width 15 height 15
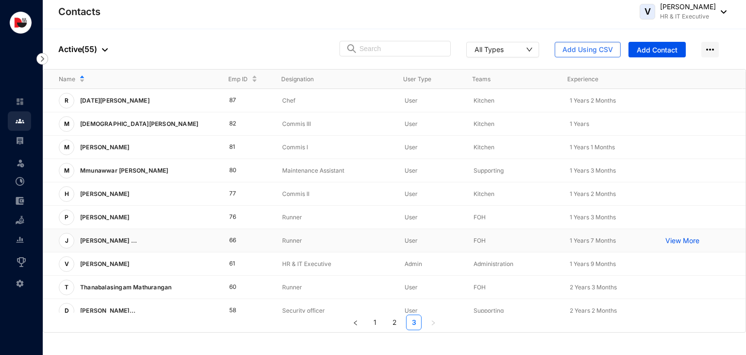
scroll to position [124, 0]
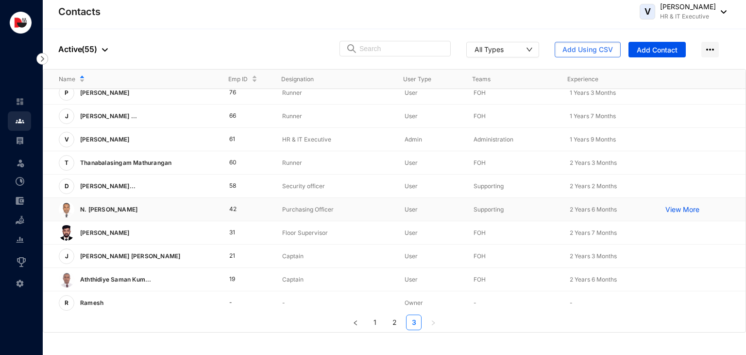
click at [352, 209] on p "Purchasing Officer" at bounding box center [335, 210] width 107 height 10
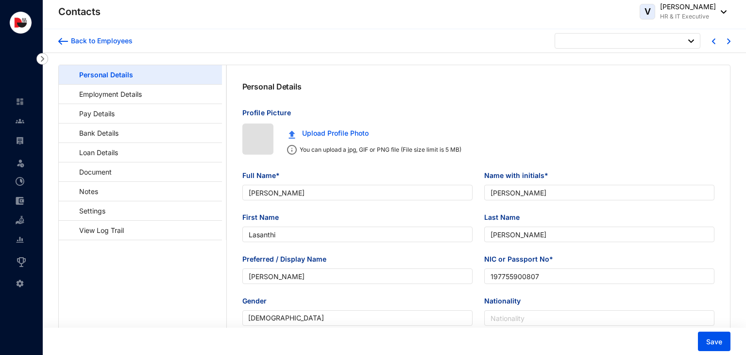
type input "[DATE]"
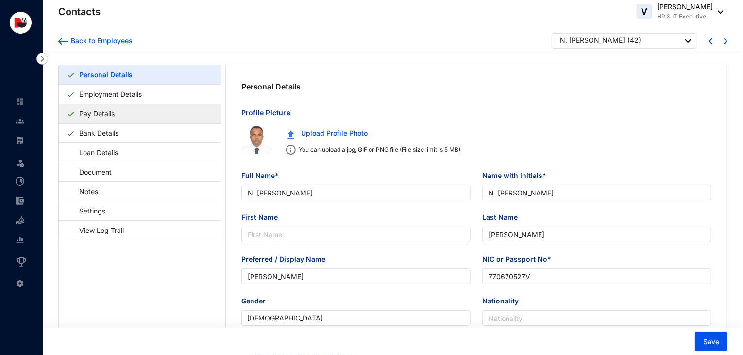
type input "N. [PERSON_NAME]"
type input "[PERSON_NAME]"
type input "770670527V"
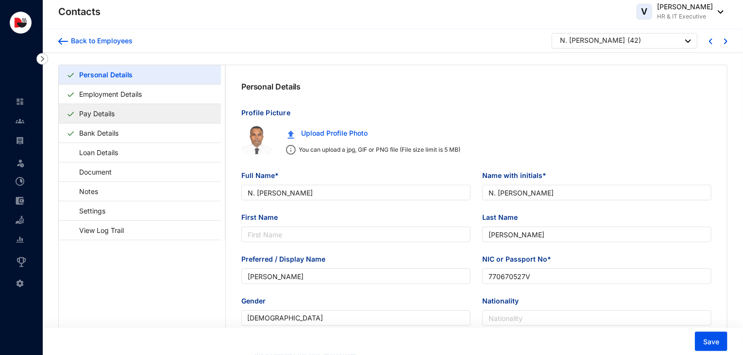
type input "777126023"
type input "[STREET_ADDRESS]"
type input "[DATE]"
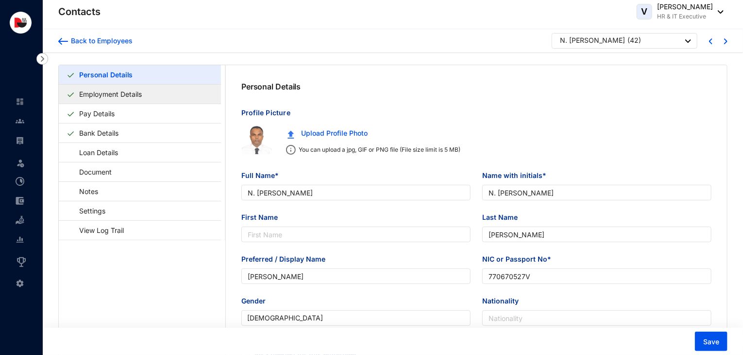
click at [141, 95] on link "Employment Details" at bounding box center [110, 94] width 70 height 20
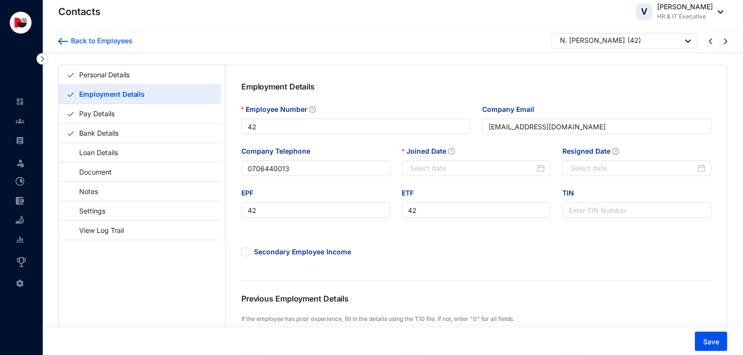
type input "[DATE]"
click at [109, 207] on link "Settings" at bounding box center [88, 211] width 42 height 20
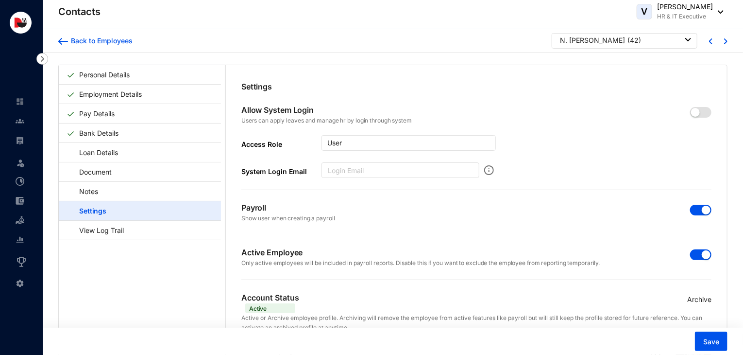
click at [694, 302] on p "Archive" at bounding box center [700, 299] width 24 height 11
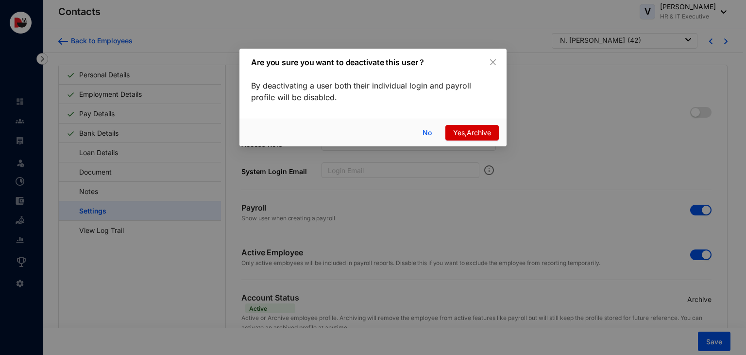
click at [480, 136] on span "Yes,Archive" at bounding box center [472, 132] width 38 height 11
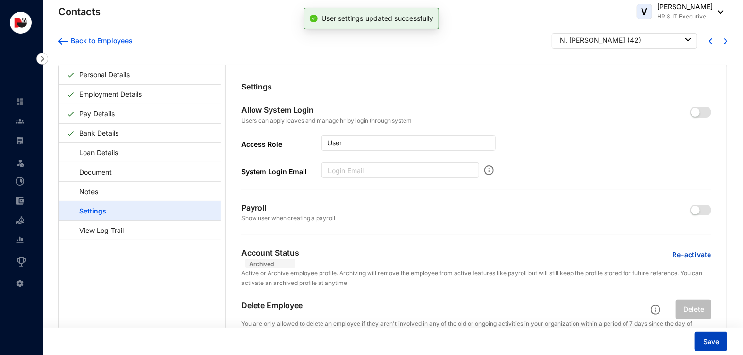
click at [715, 339] on span "Save" at bounding box center [712, 342] width 16 height 10
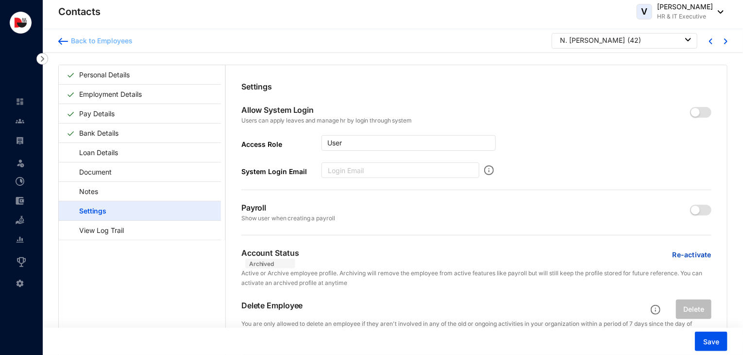
click at [94, 41] on div "Back to Employees" at bounding box center [100, 41] width 65 height 10
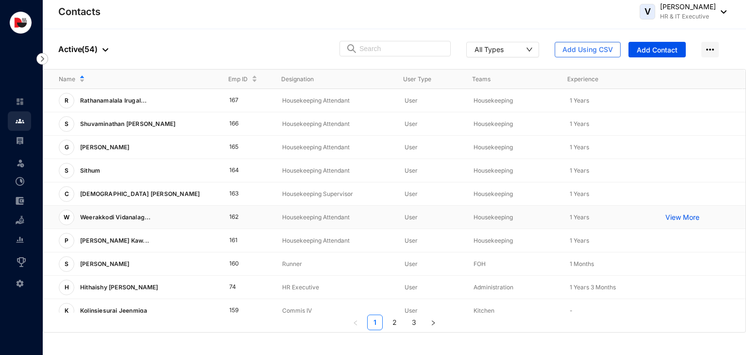
scroll to position [241, 0]
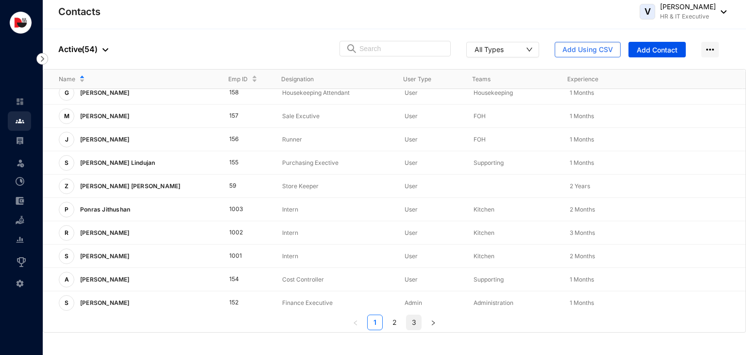
click at [412, 324] on link "3" at bounding box center [414, 322] width 15 height 15
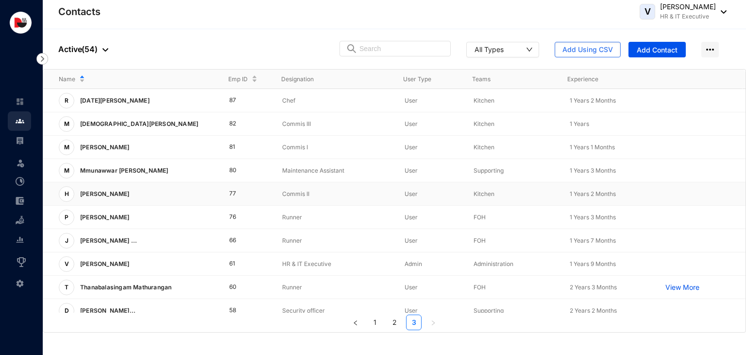
scroll to position [0, 0]
click at [224, 120] on td "82" at bounding box center [240, 123] width 53 height 23
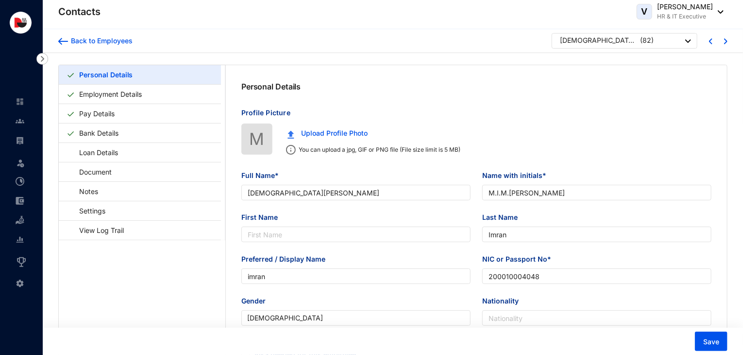
type input "[DEMOGRAPHIC_DATA][PERSON_NAME]"
type input "M.I.M.[PERSON_NAME]"
type input "Imran"
type input "imran"
type input "200010004048"
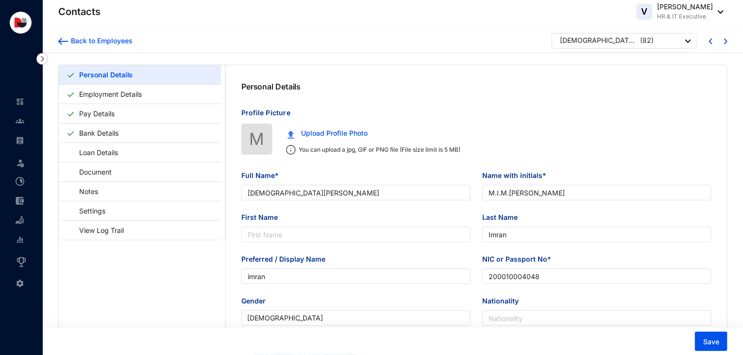
type input "789098381"
type input "05.[PERSON_NAME][GEOGRAPHIC_DATA], [GEOGRAPHIC_DATA]."
type input "[DATE]"
click at [146, 99] on link "Employment Details" at bounding box center [110, 94] width 70 height 20
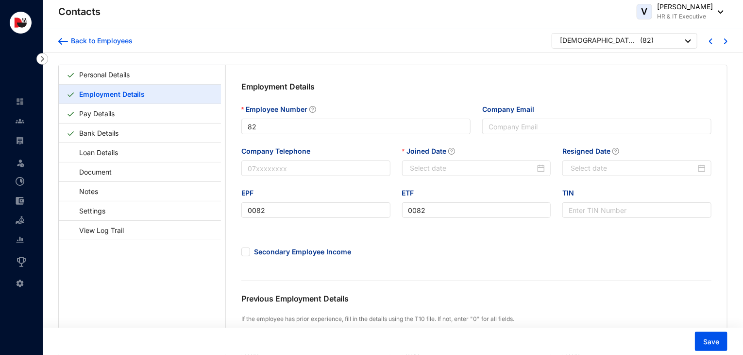
type input "[DATE]"
click at [109, 210] on link "Settings" at bounding box center [88, 211] width 42 height 20
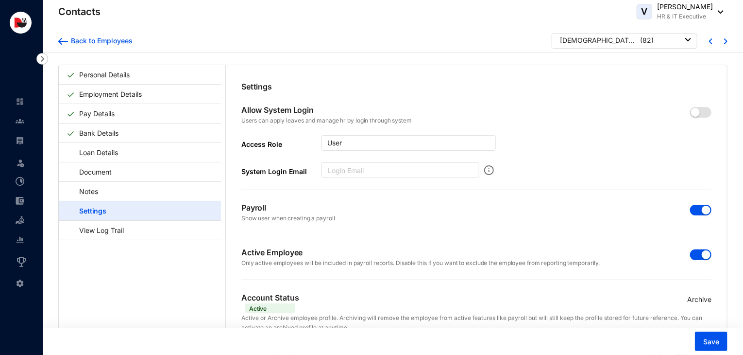
click at [703, 300] on p "Archive" at bounding box center [700, 299] width 24 height 11
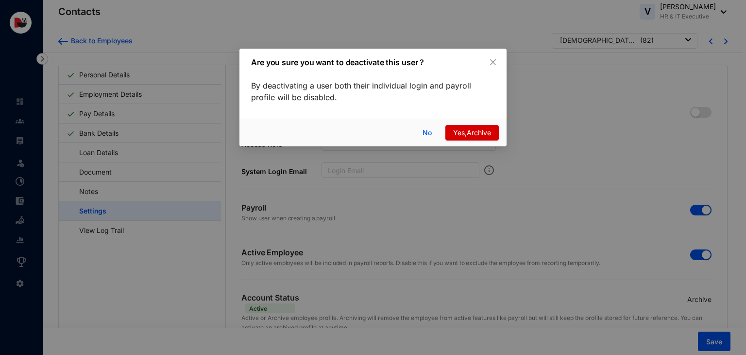
click at [480, 129] on span "Yes,Archive" at bounding box center [472, 132] width 38 height 11
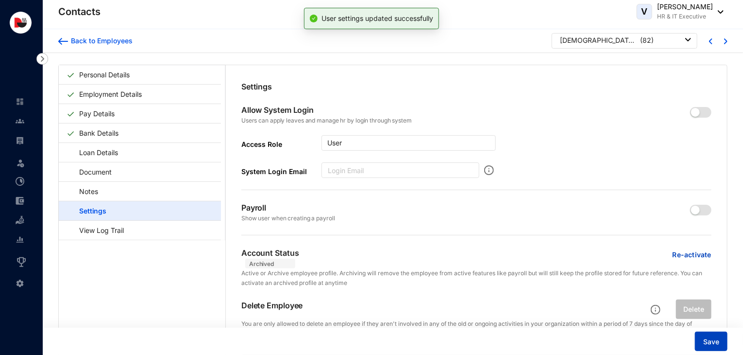
click at [722, 337] on button "Save" at bounding box center [711, 340] width 33 height 19
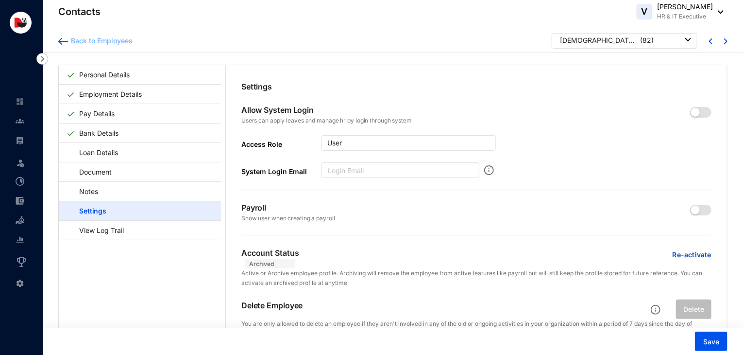
click at [92, 37] on div "Back to Employees" at bounding box center [100, 41] width 65 height 10
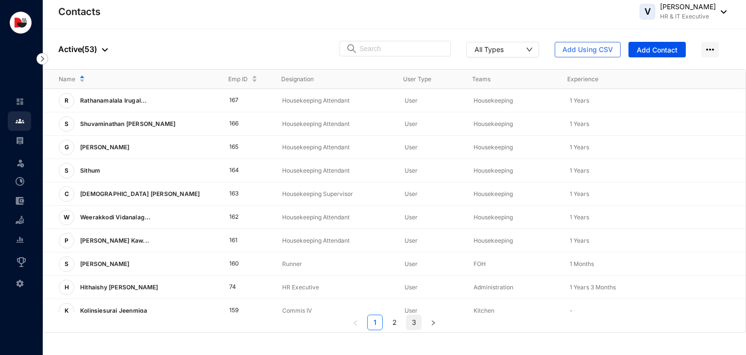
click at [416, 317] on link "3" at bounding box center [414, 322] width 15 height 15
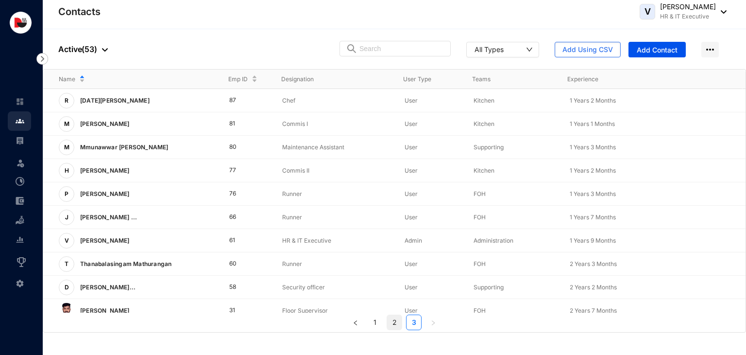
click at [397, 325] on link "2" at bounding box center [394, 322] width 15 height 15
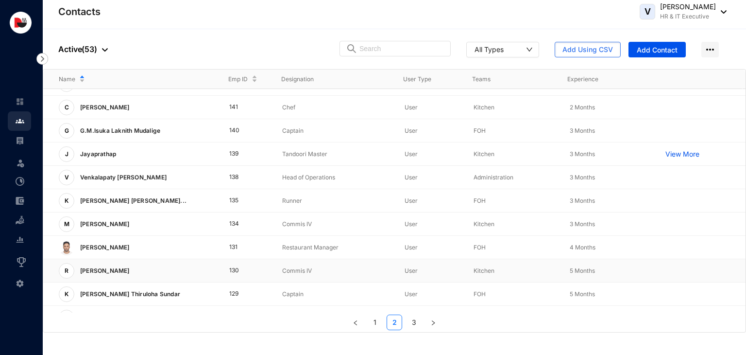
scroll to position [241, 0]
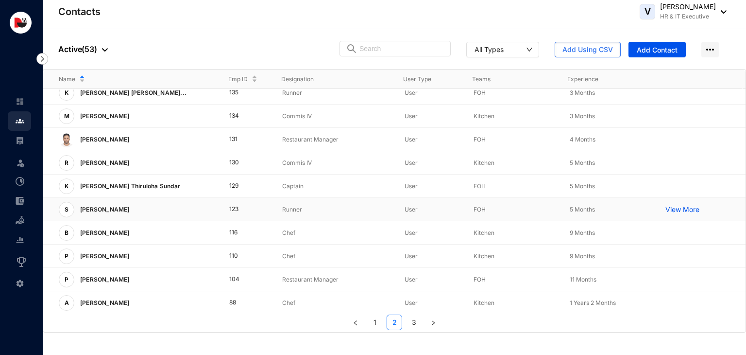
click at [289, 211] on p "Runner" at bounding box center [335, 210] width 107 height 10
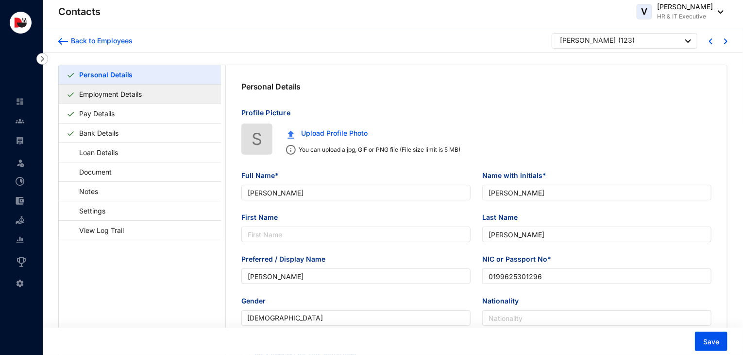
type input "[PERSON_NAME]"
type input "0199625301296"
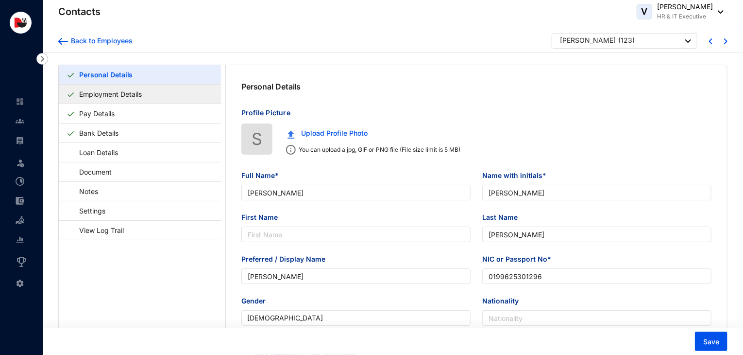
type input "756154373"
type input "[STREET_ADDRESS][PERSON_NAME]. [GEOGRAPHIC_DATA]. [GEOGRAPHIC_DATA]-03"
type input "[DATE]"
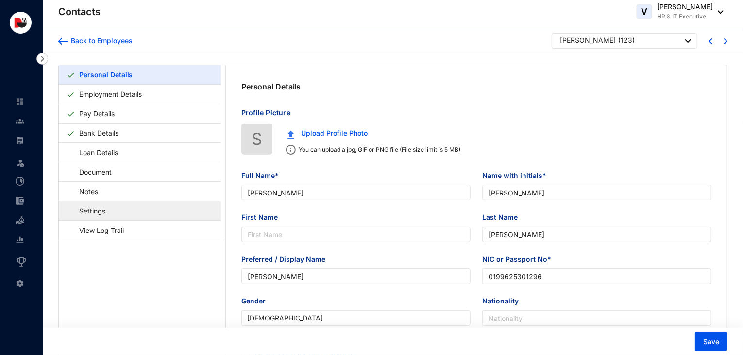
click at [109, 212] on link "Settings" at bounding box center [88, 211] width 42 height 20
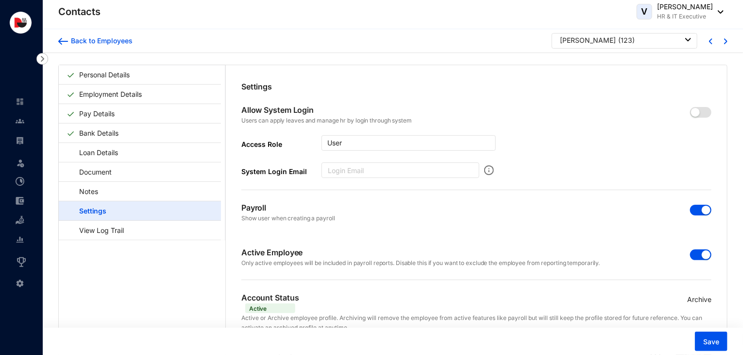
click at [698, 299] on p "Archive" at bounding box center [700, 299] width 24 height 11
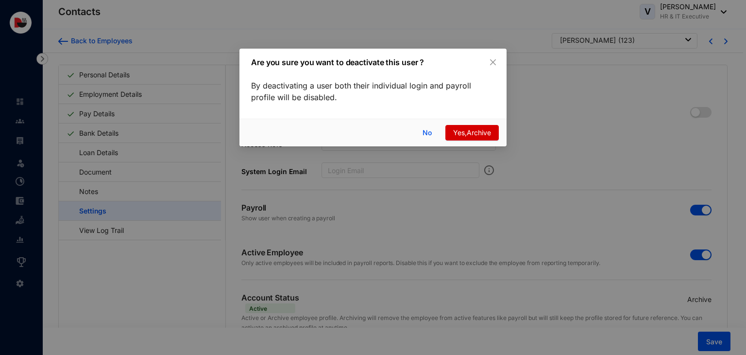
click at [486, 137] on span "Yes,Archive" at bounding box center [472, 132] width 38 height 11
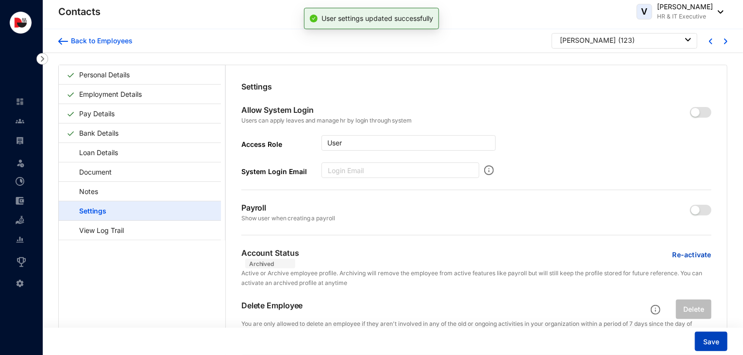
click at [703, 341] on button "Save" at bounding box center [711, 340] width 33 height 19
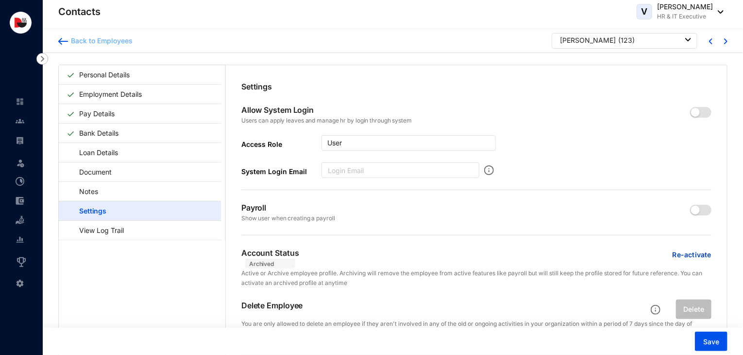
click at [121, 39] on div "Back to Employees" at bounding box center [100, 41] width 65 height 10
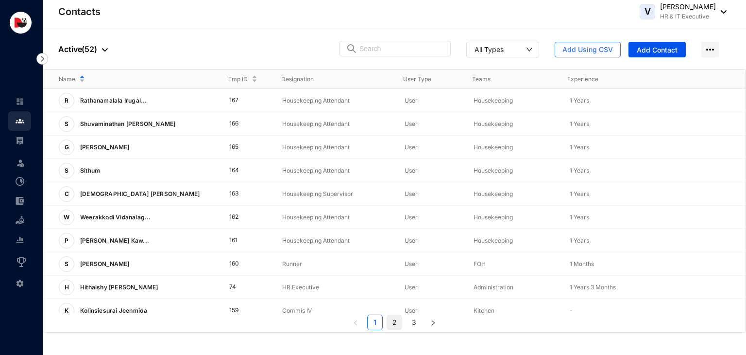
click at [391, 321] on link "2" at bounding box center [394, 322] width 15 height 15
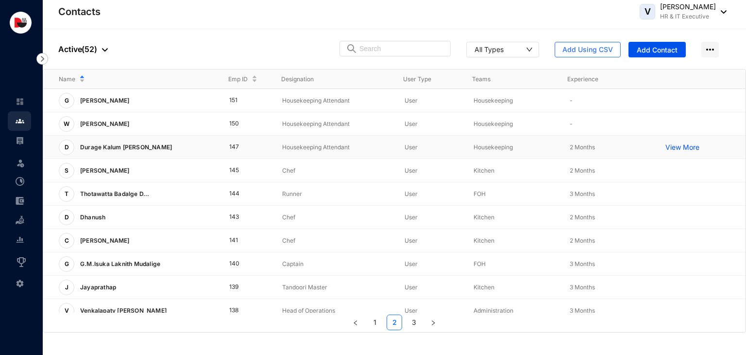
click at [291, 142] on p "Housekeeping Attendant" at bounding box center [335, 147] width 107 height 10
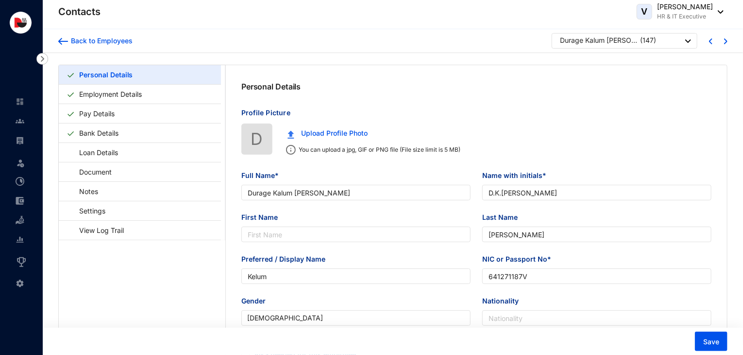
type input "Durage Kalum [PERSON_NAME]"
type input "D.K.[PERSON_NAME]"
type input "[PERSON_NAME]"
type input "Kelum"
type input "641271187V"
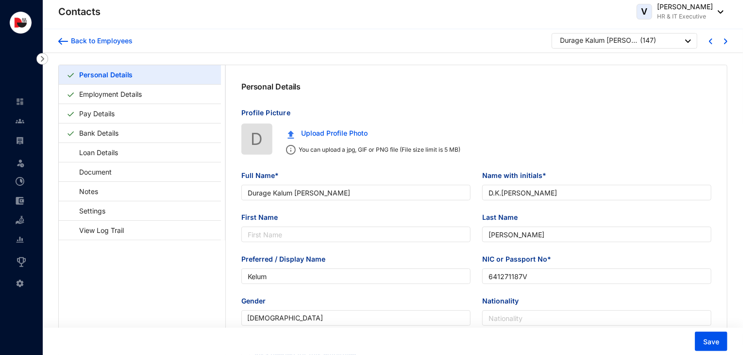
type input "711876257"
type input "[STREET_ADDRESS][PERSON_NAME]."
type input "[DATE]"
click at [109, 208] on link "Settings" at bounding box center [88, 211] width 42 height 20
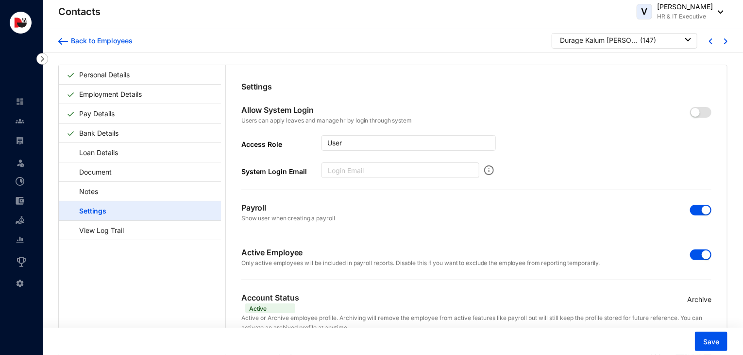
click at [702, 303] on p "Archive" at bounding box center [700, 299] width 24 height 11
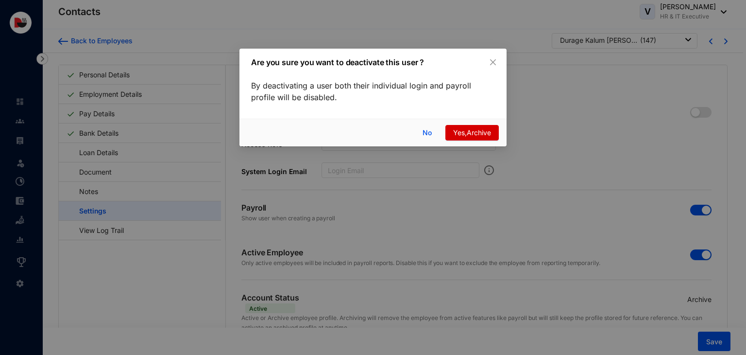
click at [471, 135] on span "Yes,Archive" at bounding box center [472, 132] width 38 height 11
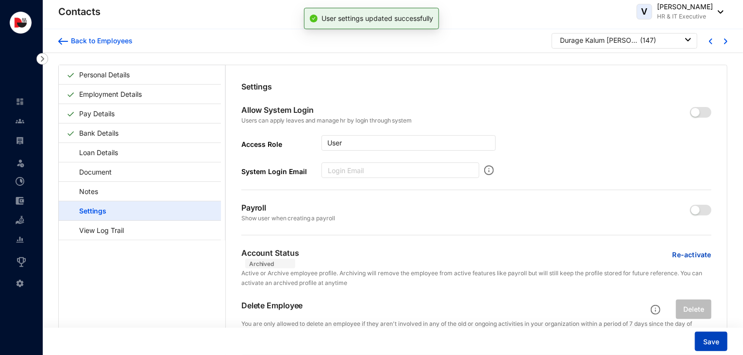
click at [716, 341] on span "Save" at bounding box center [712, 342] width 16 height 10
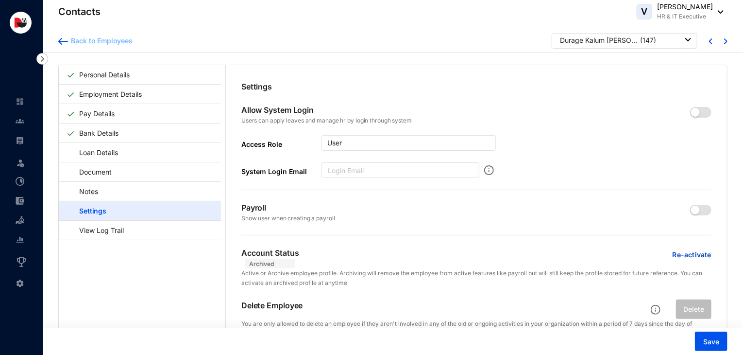
click at [126, 38] on div "Back to Employees" at bounding box center [100, 41] width 65 height 10
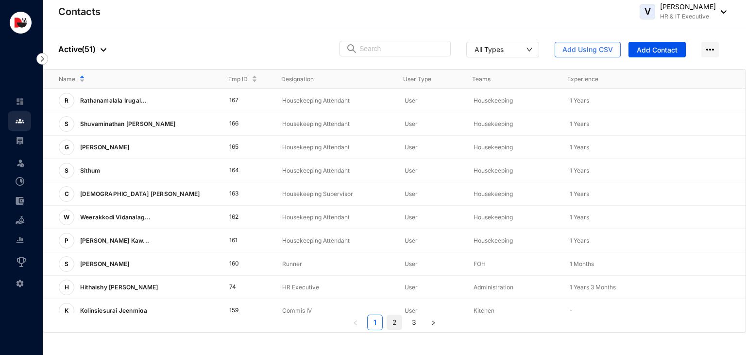
click at [395, 321] on link "2" at bounding box center [394, 322] width 15 height 15
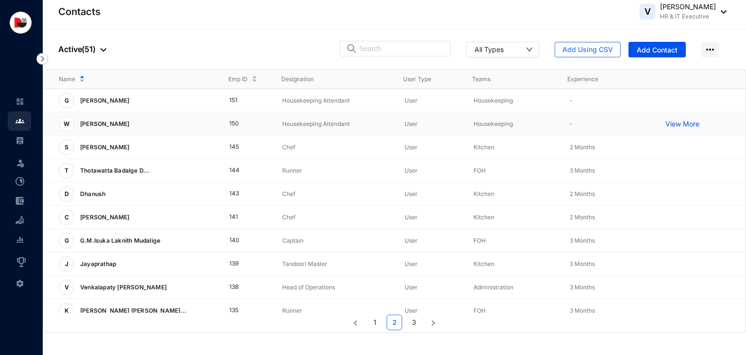
click at [360, 123] on p "Housekeeping Attendant" at bounding box center [335, 124] width 107 height 10
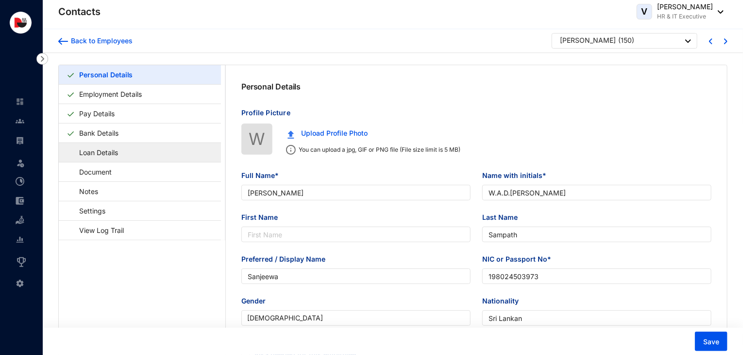
type input "[PERSON_NAME]"
type input "W.A.D.[PERSON_NAME]"
type input "Sampath"
type input "Sanjeewa"
type input "198024503973"
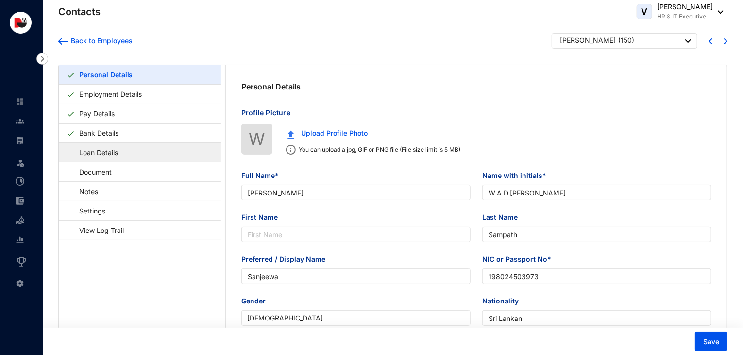
type input "Sri Lankan"
type input "700000000"
type input "[STREET_ADDRESS]."
type input "[DATE]"
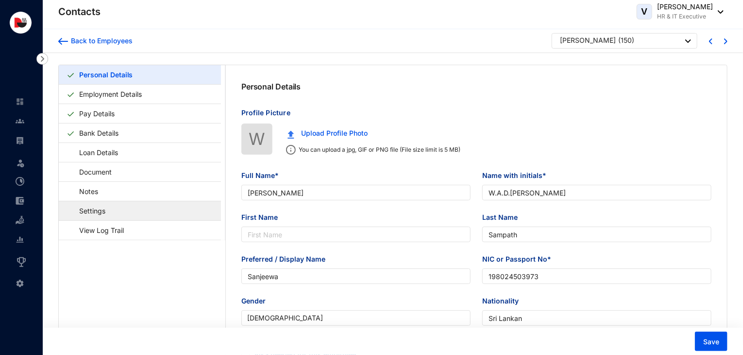
click at [96, 204] on link "Settings" at bounding box center [88, 211] width 42 height 20
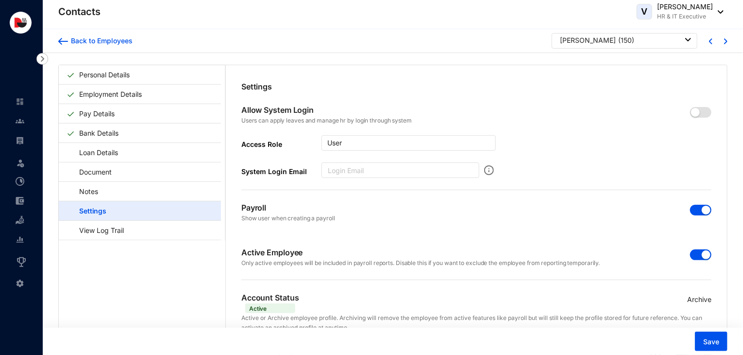
click at [702, 300] on p "Archive" at bounding box center [700, 299] width 24 height 11
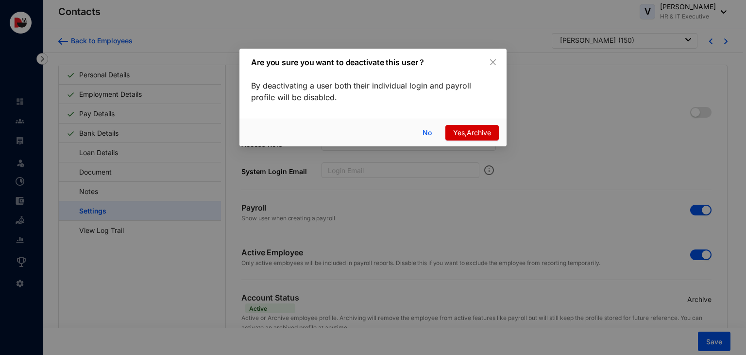
click at [472, 139] on button "Yes,Archive" at bounding box center [472, 133] width 53 height 16
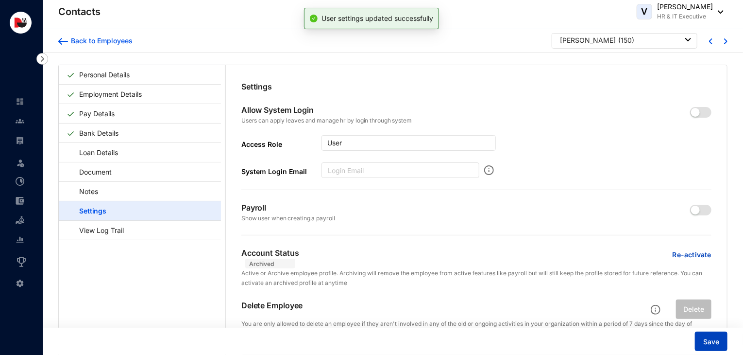
click at [718, 339] on span "Save" at bounding box center [712, 342] width 16 height 10
click at [122, 37] on div "Back to Employees" at bounding box center [100, 41] width 65 height 10
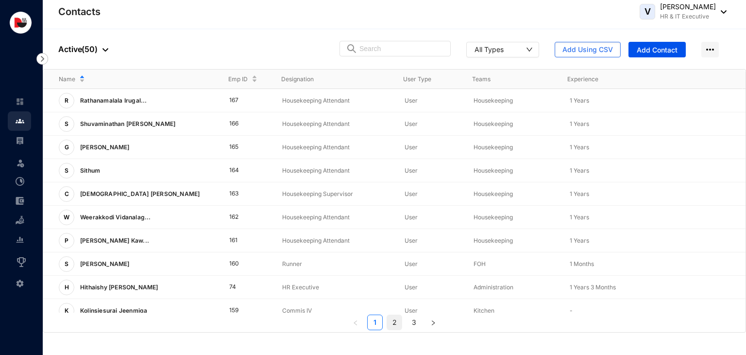
click at [398, 323] on link "2" at bounding box center [394, 322] width 15 height 15
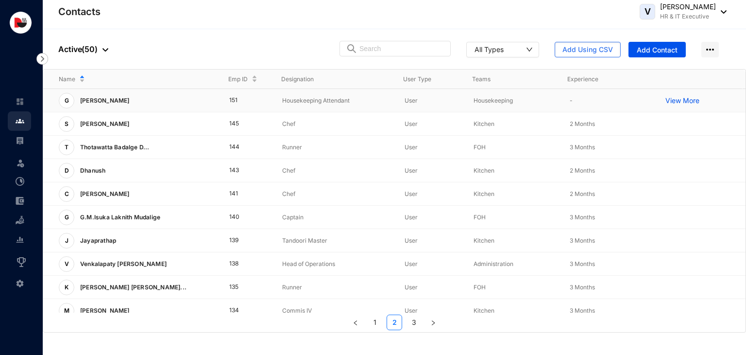
click at [373, 96] on p "Housekeeping Attendant" at bounding box center [335, 101] width 107 height 10
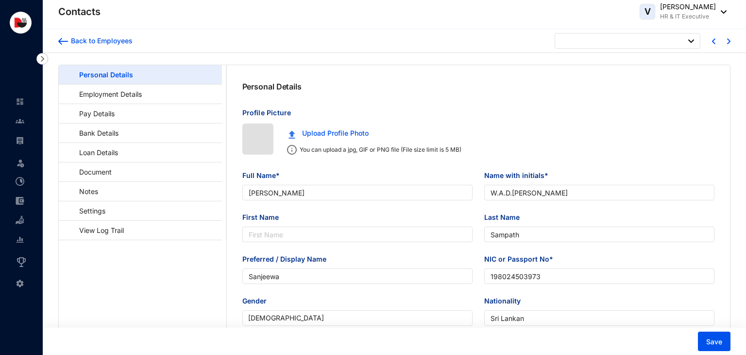
type input "[DATE]"
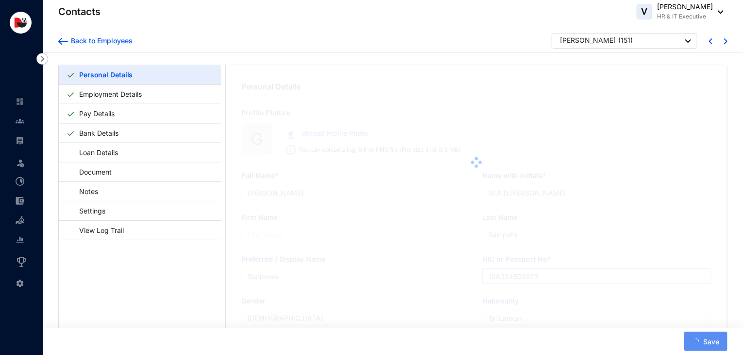
type input "[PERSON_NAME]"
type input "G.Madhushanka"
type input "Madushanka"
type input "Madhusanka"
type input "0200325812905"
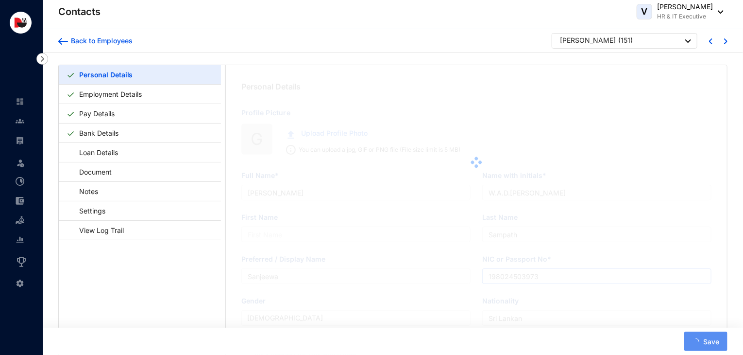
type input "0740380543"
type input "Habarawaththa, [GEOGRAPHIC_DATA]."
type input "[DATE]"
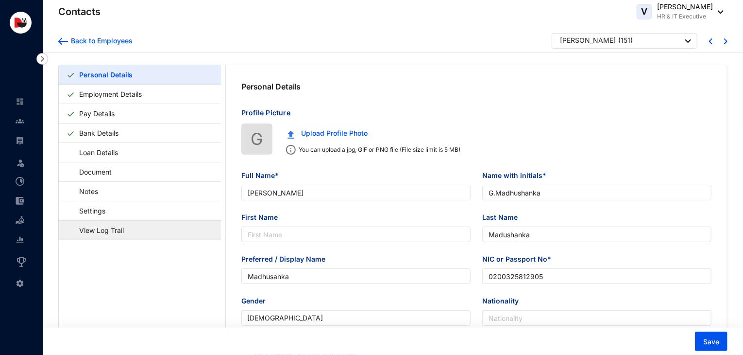
click at [126, 230] on link "View Log Trail" at bounding box center [97, 230] width 61 height 20
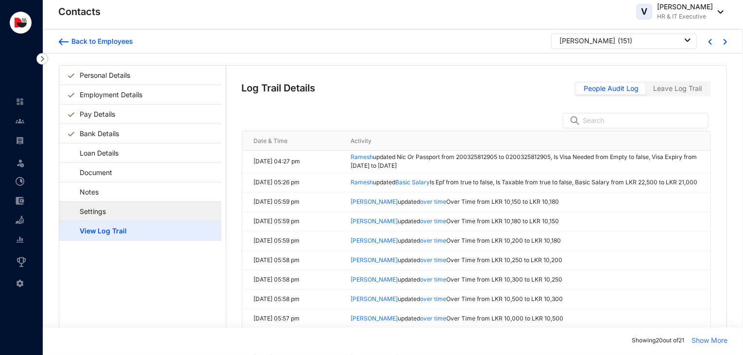
click at [109, 212] on link "Settings" at bounding box center [88, 211] width 42 height 20
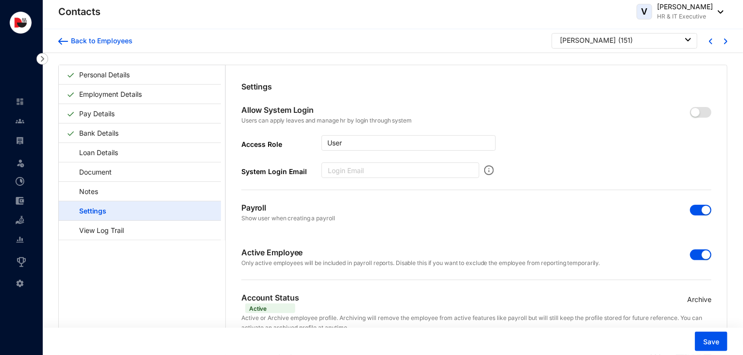
scroll to position [23, 0]
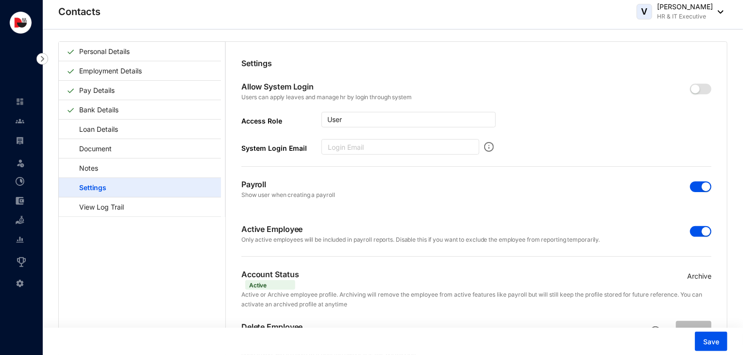
click at [696, 269] on div "Archive" at bounding box center [700, 276] width 24 height 16
click at [702, 275] on p "Archive" at bounding box center [700, 276] width 24 height 11
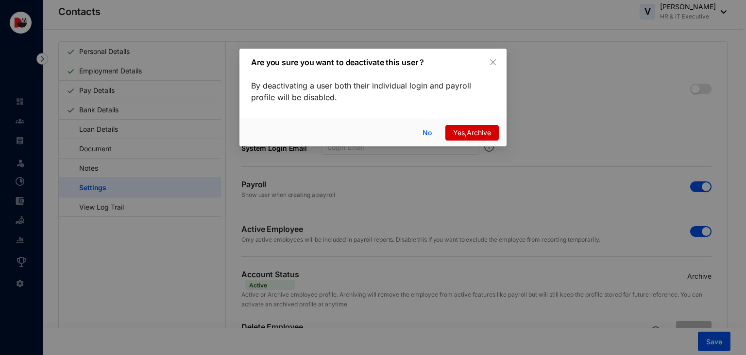
click at [496, 133] on button "Yes,Archive" at bounding box center [472, 133] width 53 height 16
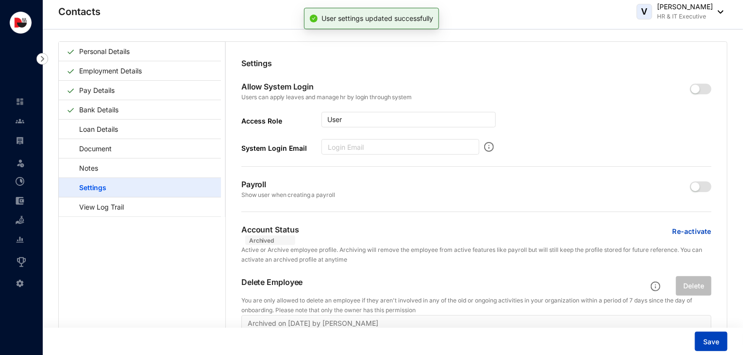
click at [705, 339] on span "Save" at bounding box center [712, 342] width 16 height 10
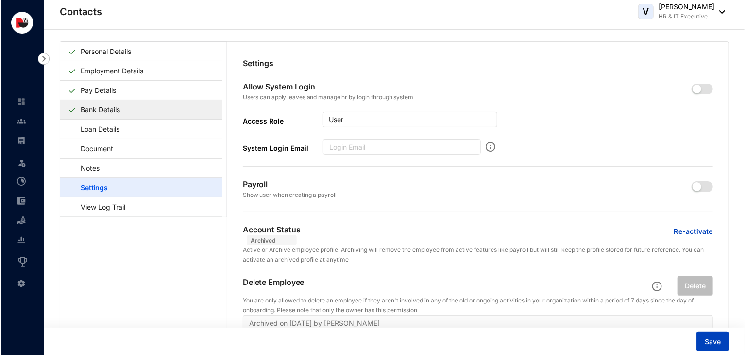
scroll to position [0, 0]
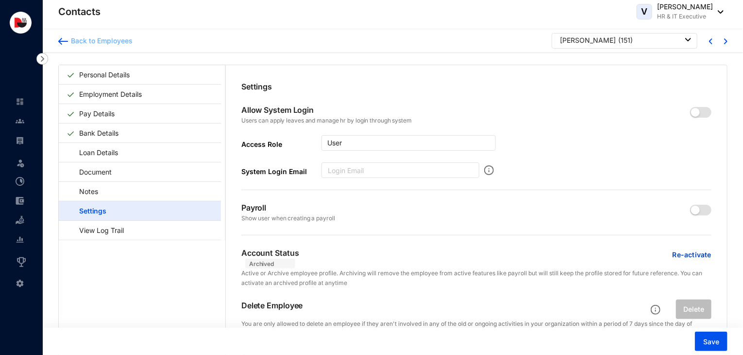
click at [101, 41] on div "Back to Employees" at bounding box center [100, 41] width 65 height 10
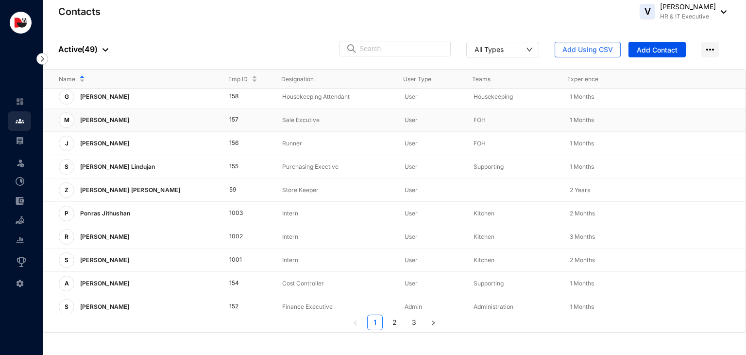
scroll to position [241, 0]
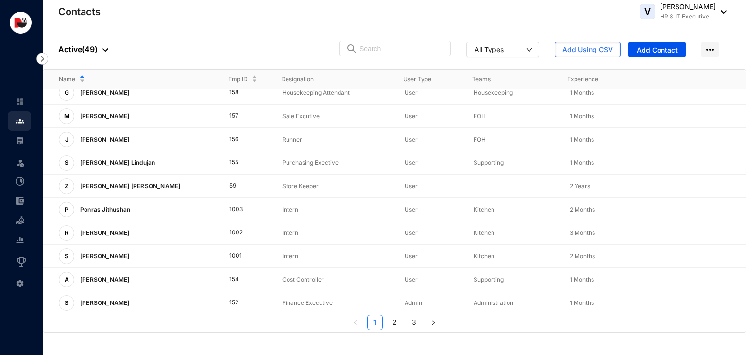
click at [99, 47] on div at bounding box center [103, 49] width 11 height 12
click at [99, 92] on li "Archived" at bounding box center [106, 98] width 93 height 16
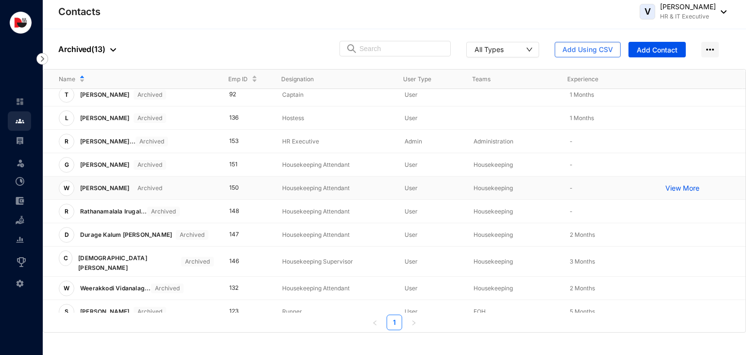
scroll to position [0, 0]
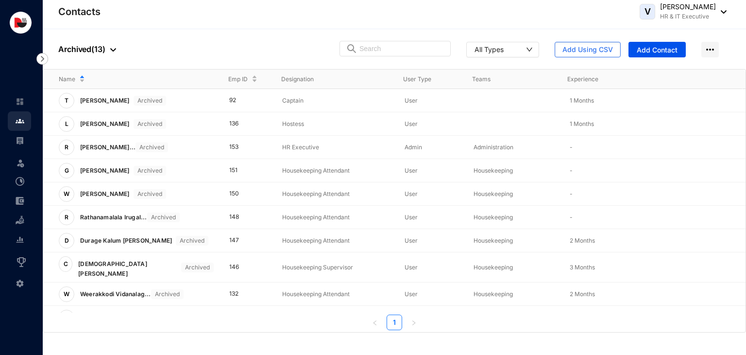
click at [115, 51] on img at bounding box center [113, 49] width 6 height 3
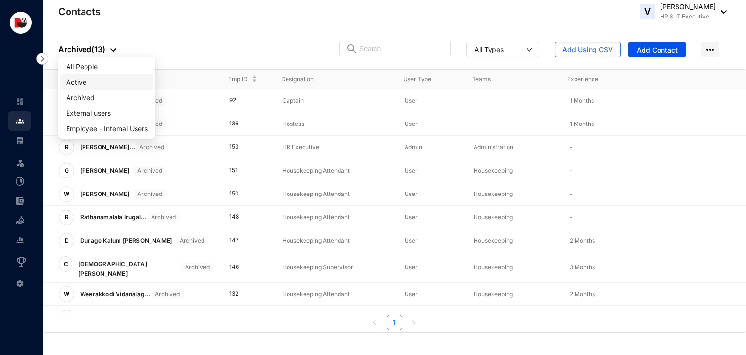
click at [105, 82] on span "Active" at bounding box center [107, 82] width 82 height 11
